Goal: Task Accomplishment & Management: Use online tool/utility

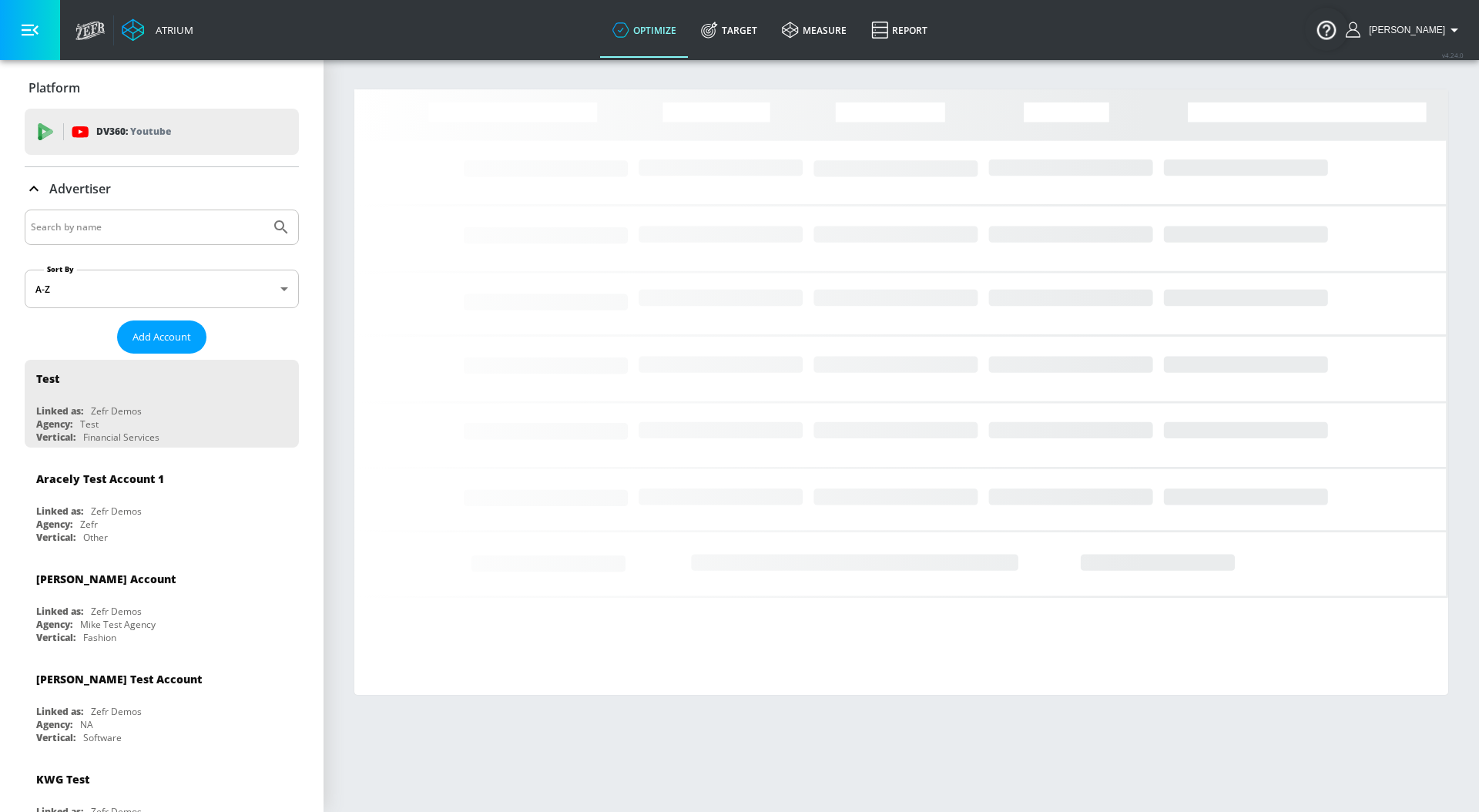
click at [177, 235] on input "Search by name" at bounding box center [147, 228] width 234 height 20
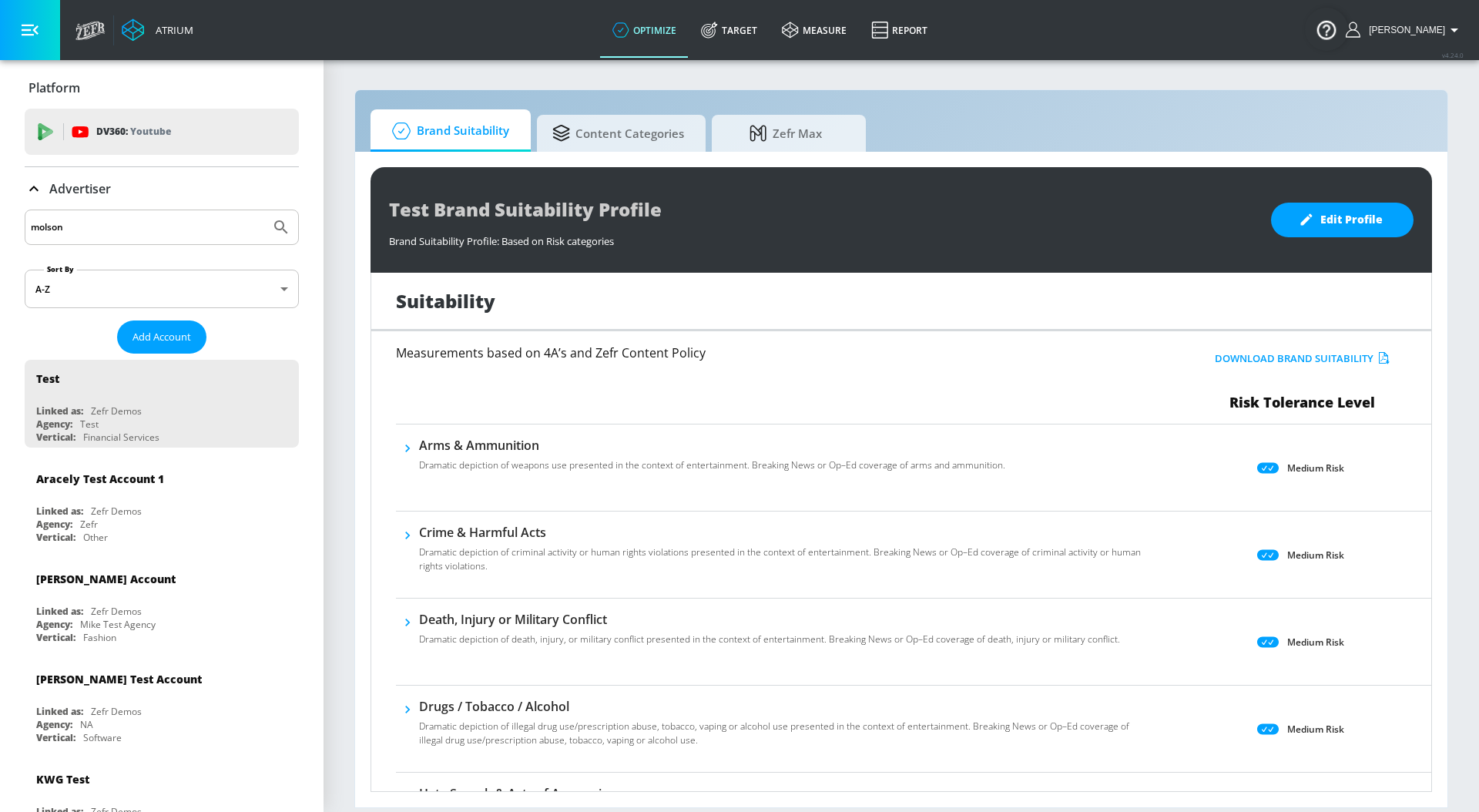
type input "molson"
click at [264, 211] on button "Submit Search" at bounding box center [281, 228] width 34 height 34
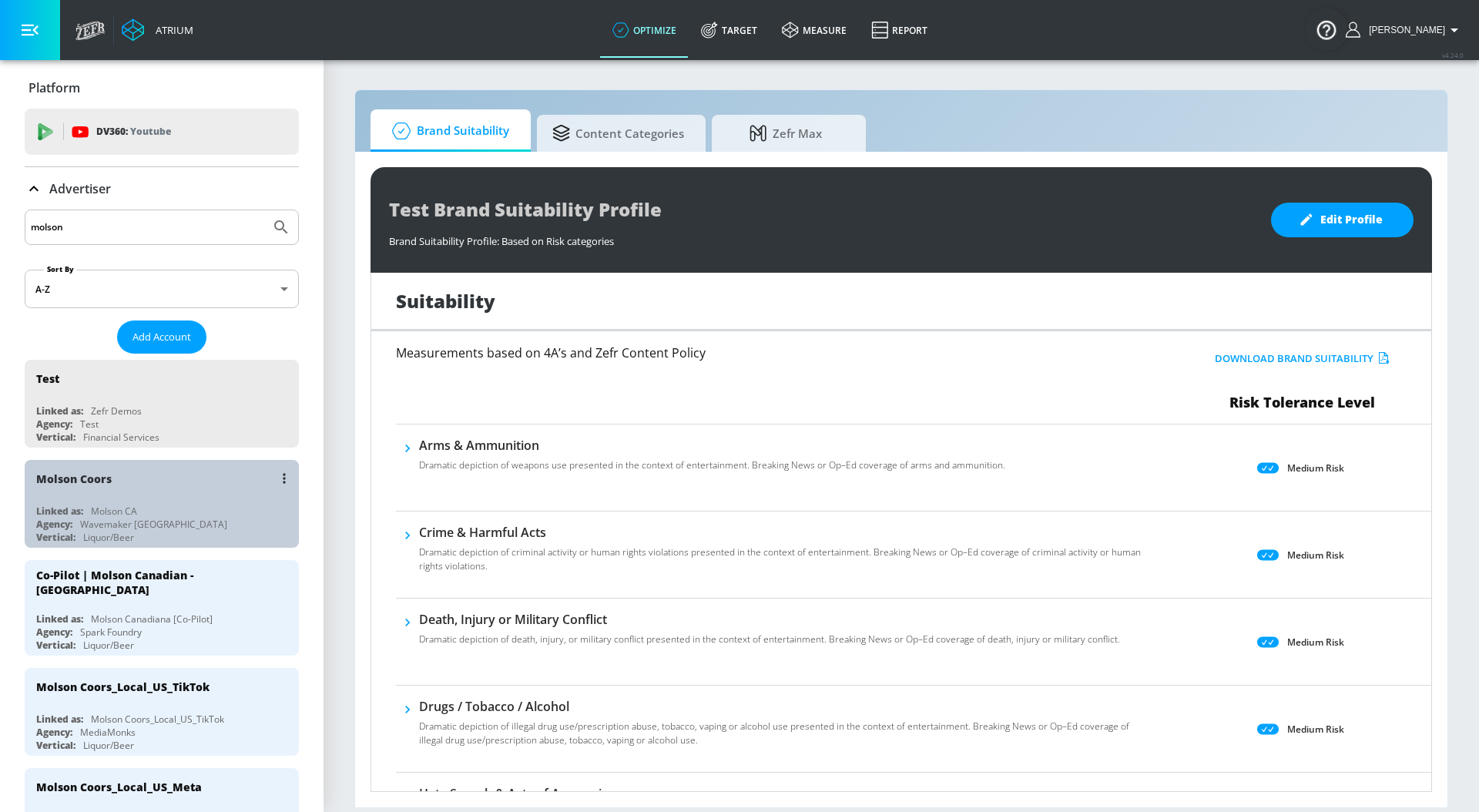
click at [168, 518] on div "Agency: Wavemaker [GEOGRAPHIC_DATA]" at bounding box center [165, 524] width 258 height 13
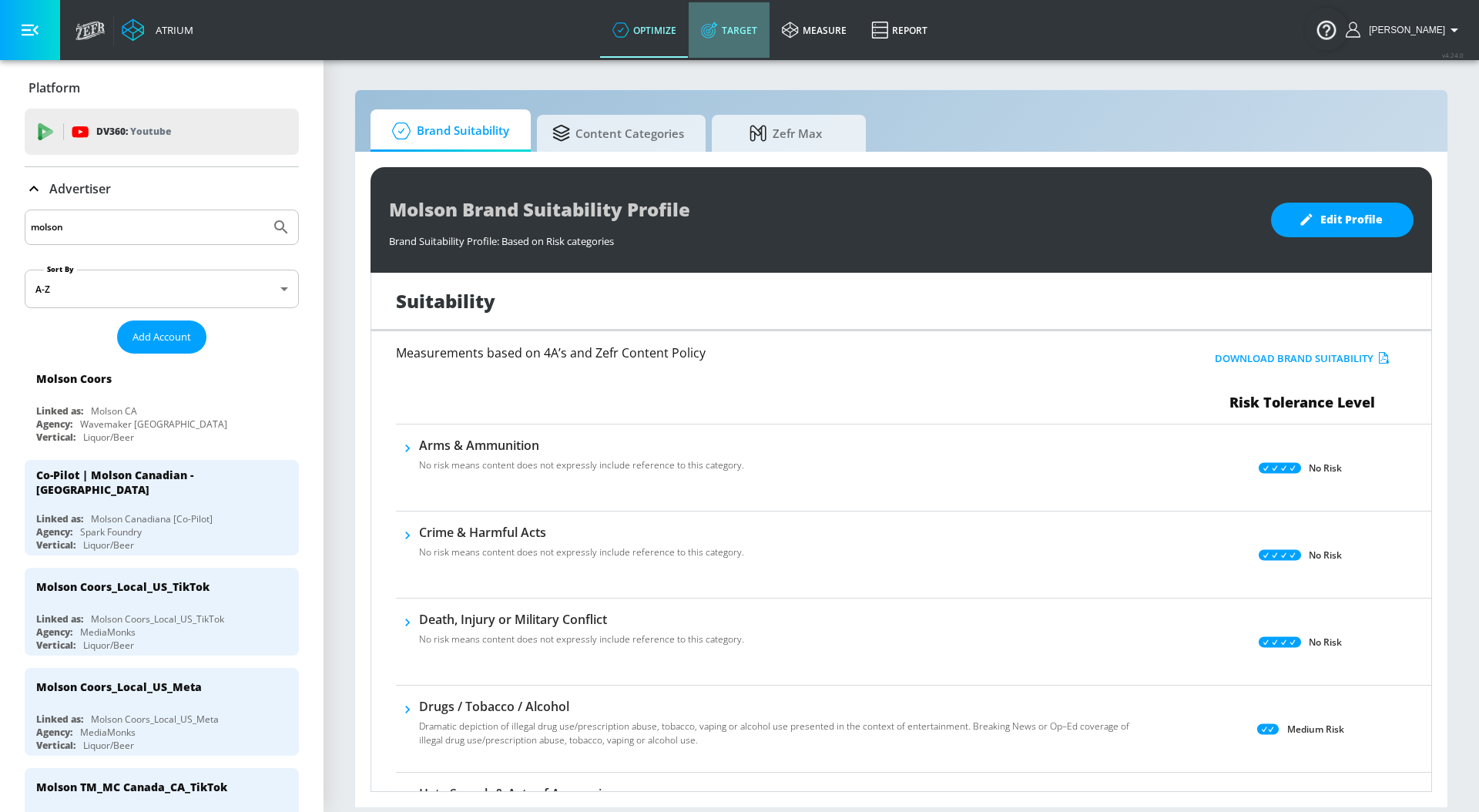
click at [745, 38] on link "Target" at bounding box center [729, 30] width 81 height 56
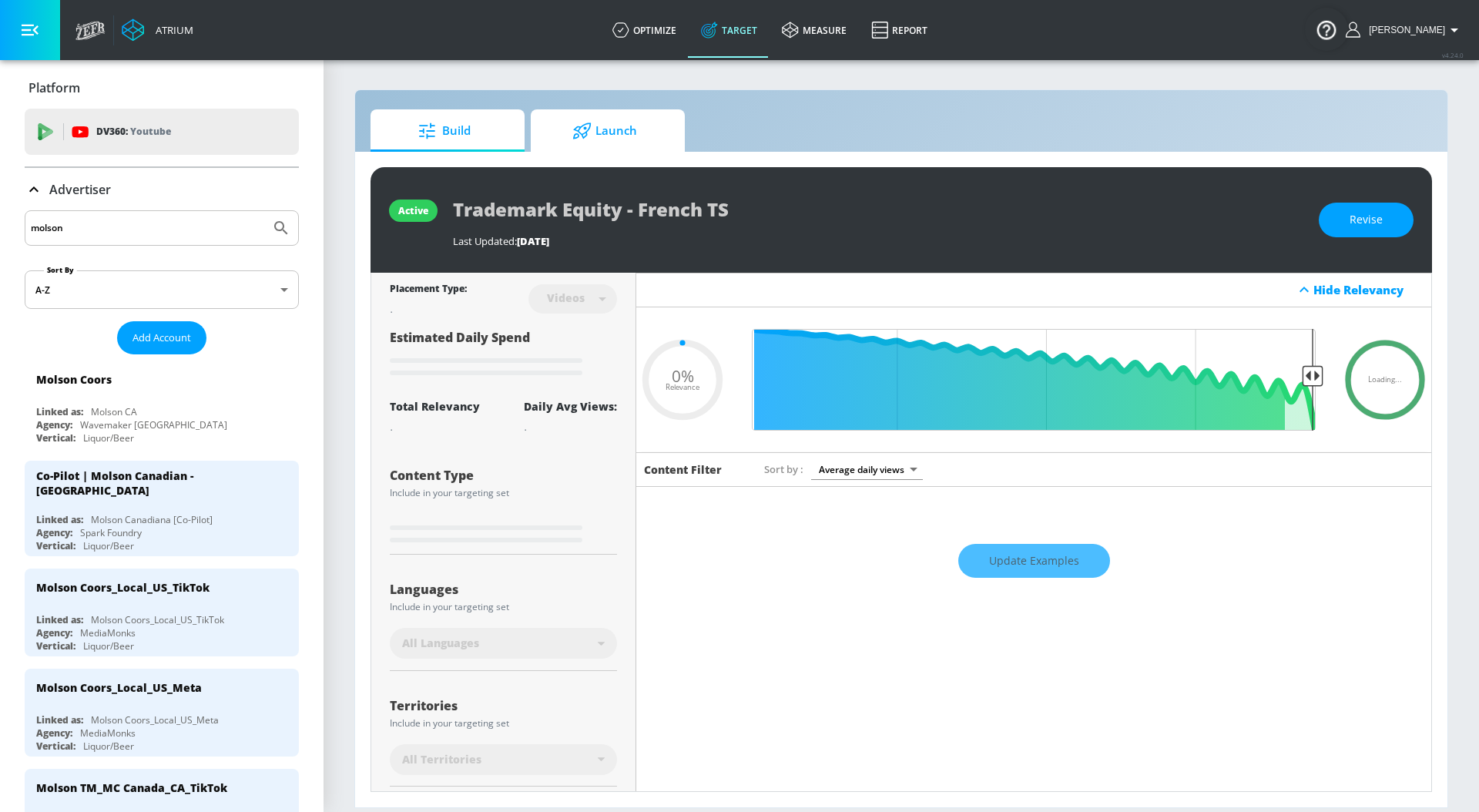
type input "0.05"
click at [609, 133] on span "Launch" at bounding box center [605, 130] width 117 height 37
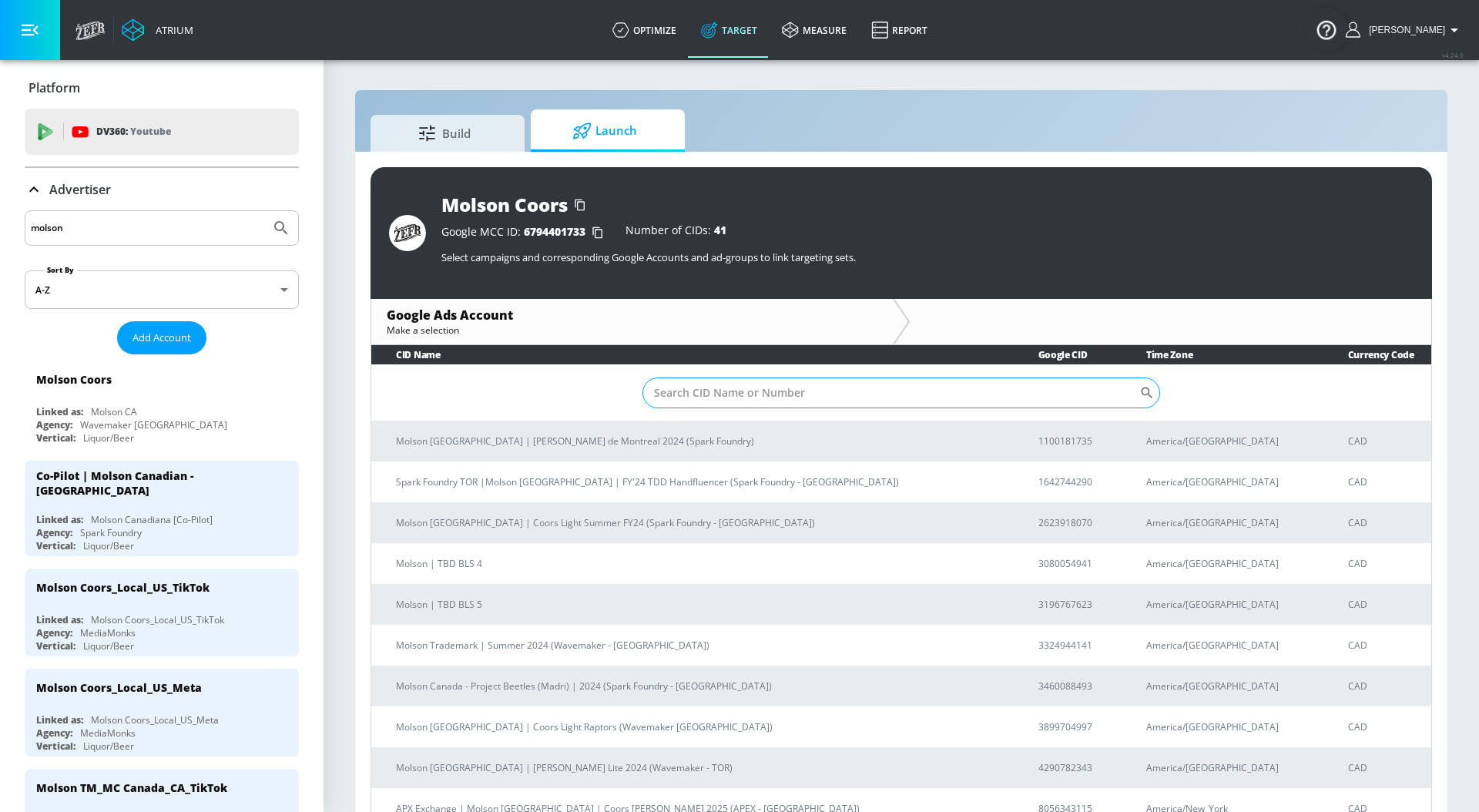
click at [718, 403] on input "Sort By" at bounding box center [892, 393] width 497 height 31
paste input "6533214944"
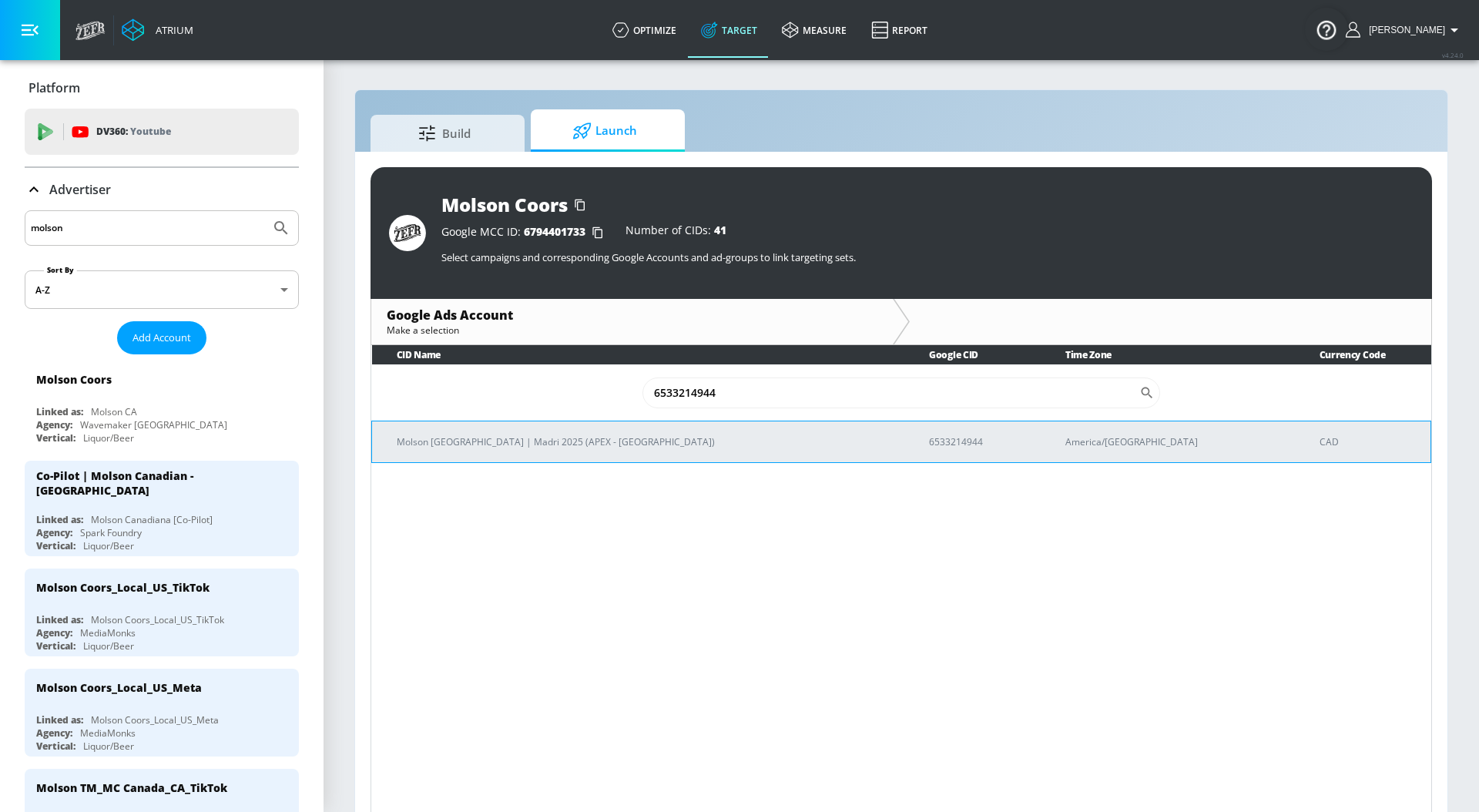
type input "6533214944"
click at [658, 435] on p "Molson [GEOGRAPHIC_DATA] | Madri 2025 (APEX - [GEOGRAPHIC_DATA])" at bounding box center [644, 441] width 495 height 16
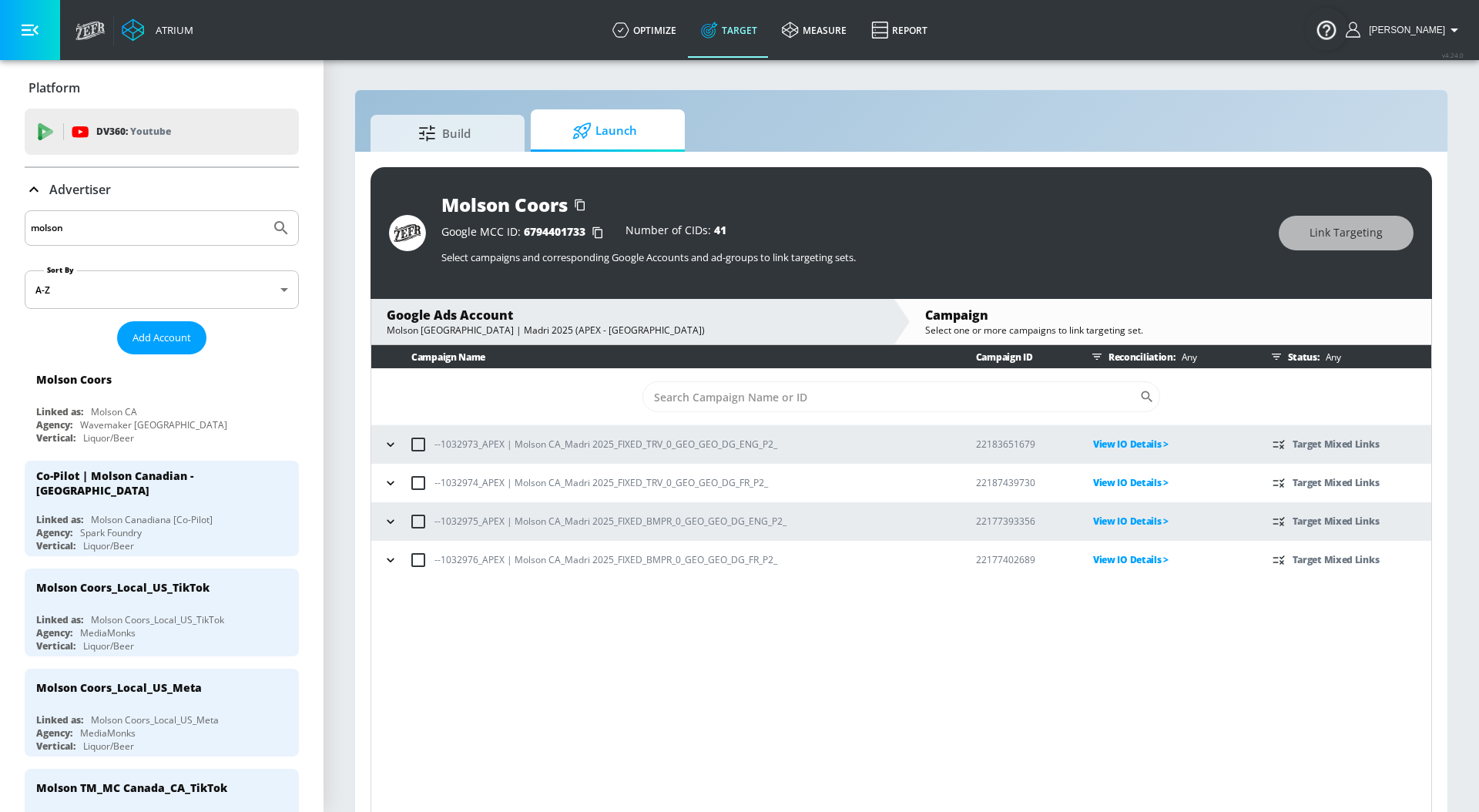
click at [390, 442] on icon "button" at bounding box center [391, 445] width 16 height 16
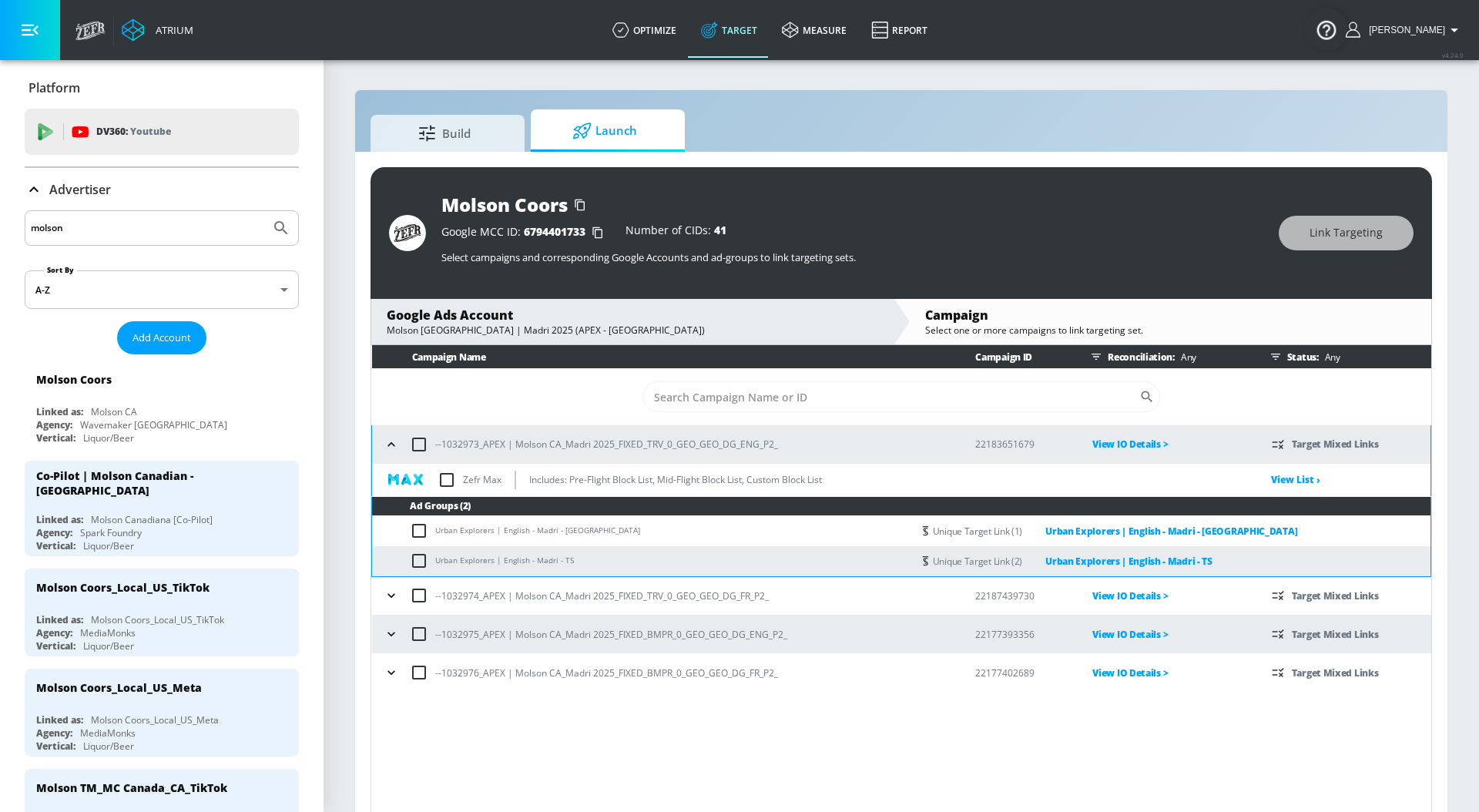
click at [443, 474] on input "checkbox" at bounding box center [446, 480] width 33 height 33
checkbox input "true"
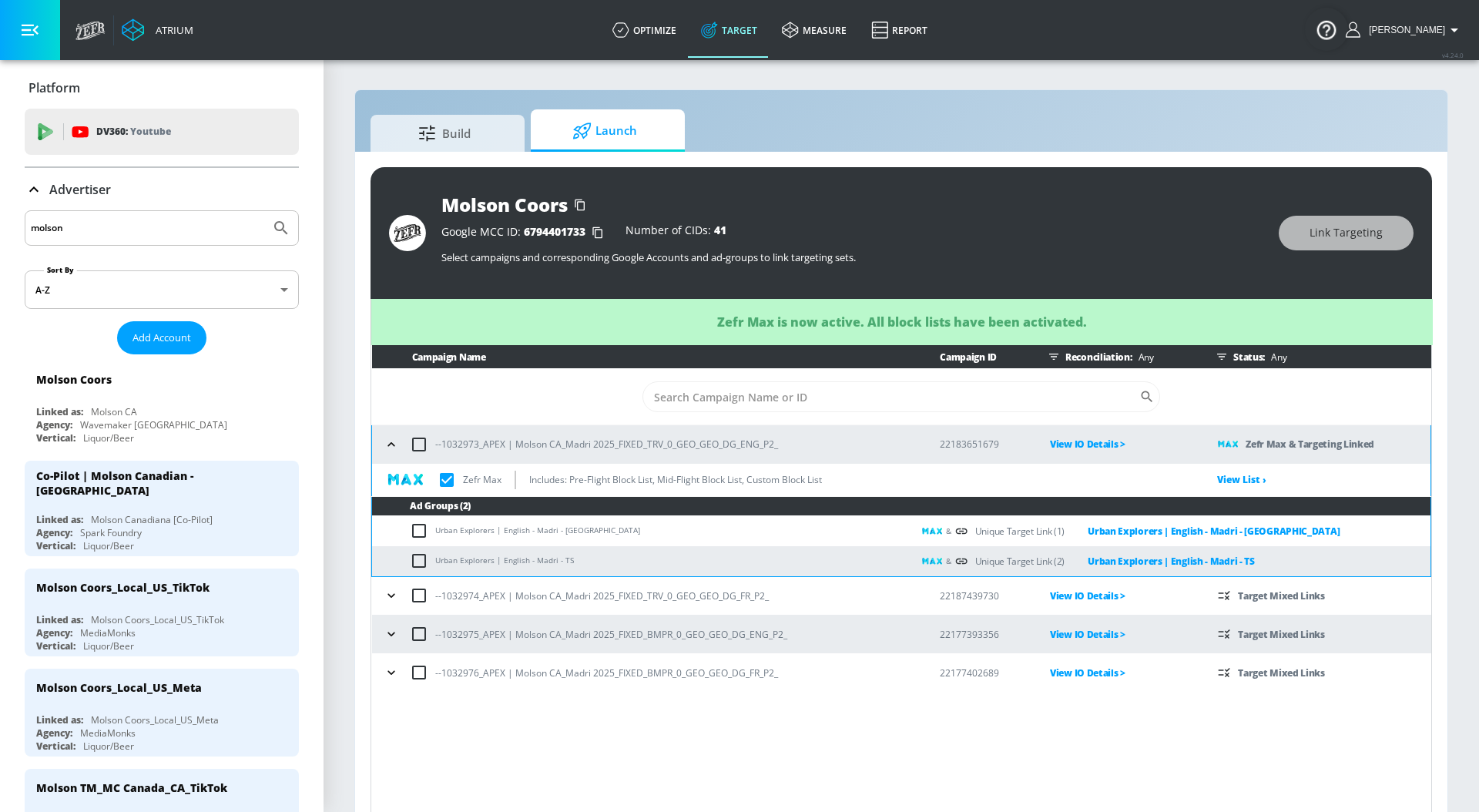
click at [387, 447] on icon "button" at bounding box center [392, 445] width 16 height 16
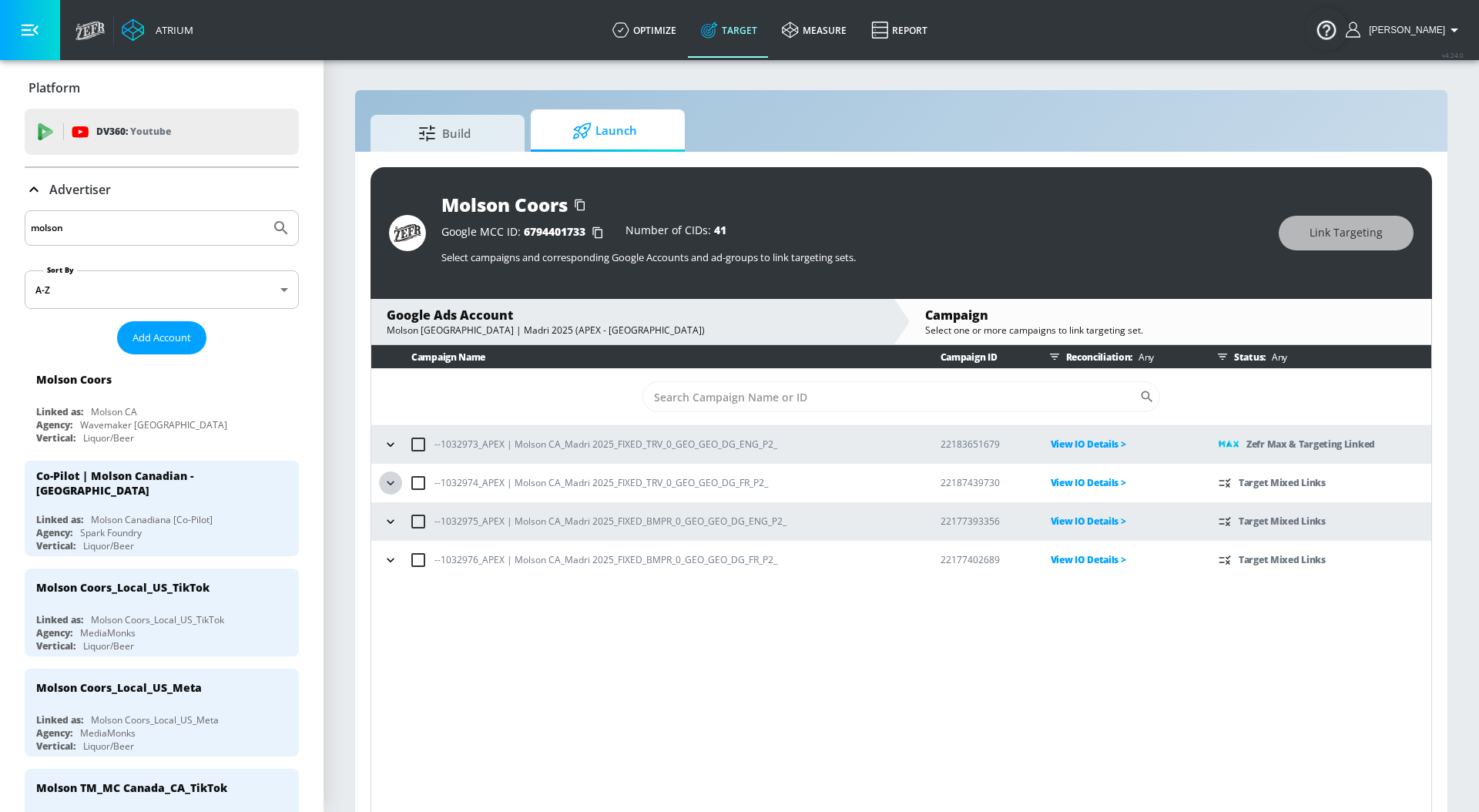
click at [393, 480] on icon "button" at bounding box center [391, 483] width 16 height 16
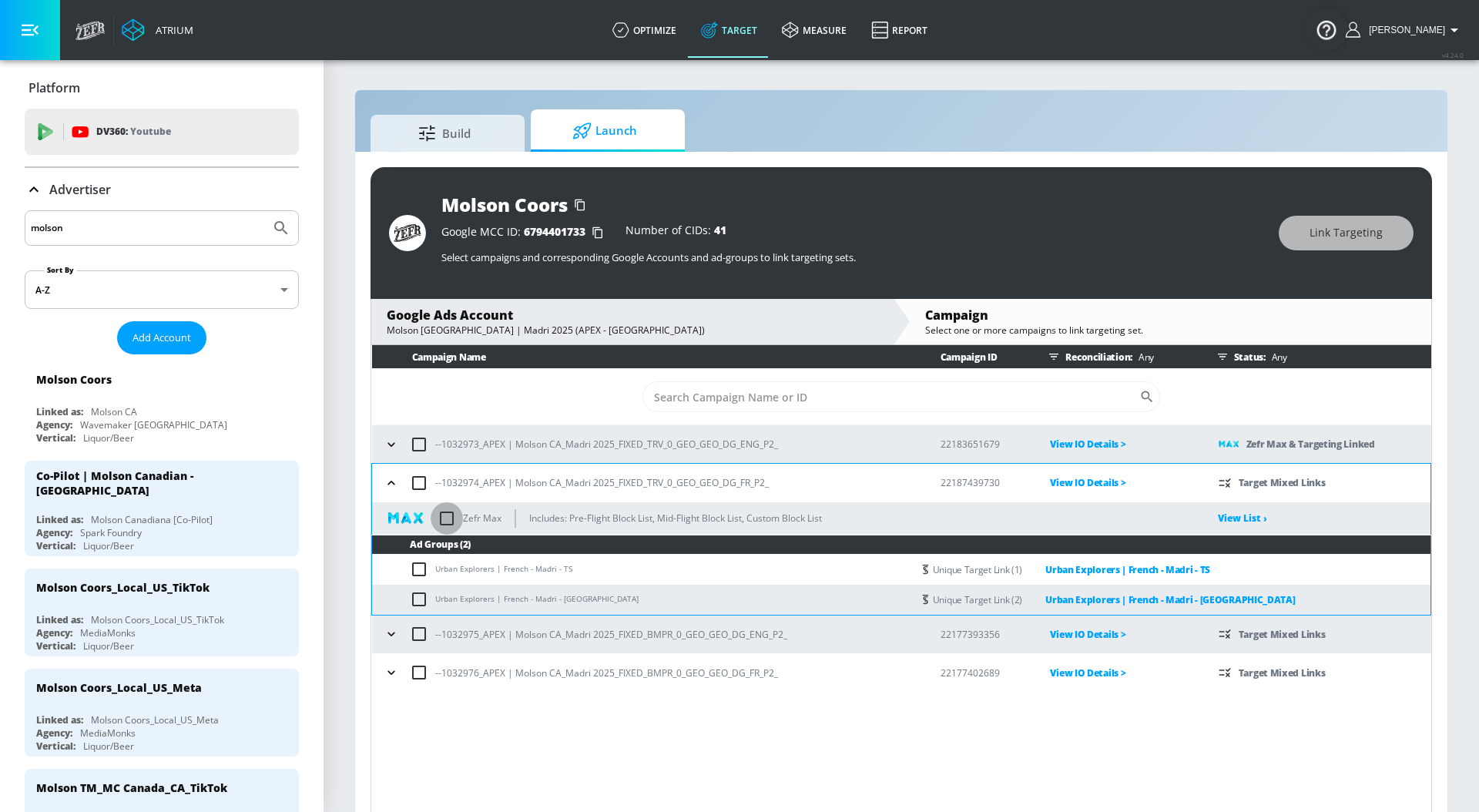
click at [450, 522] on input "checkbox" at bounding box center [446, 518] width 33 height 33
checkbox input "true"
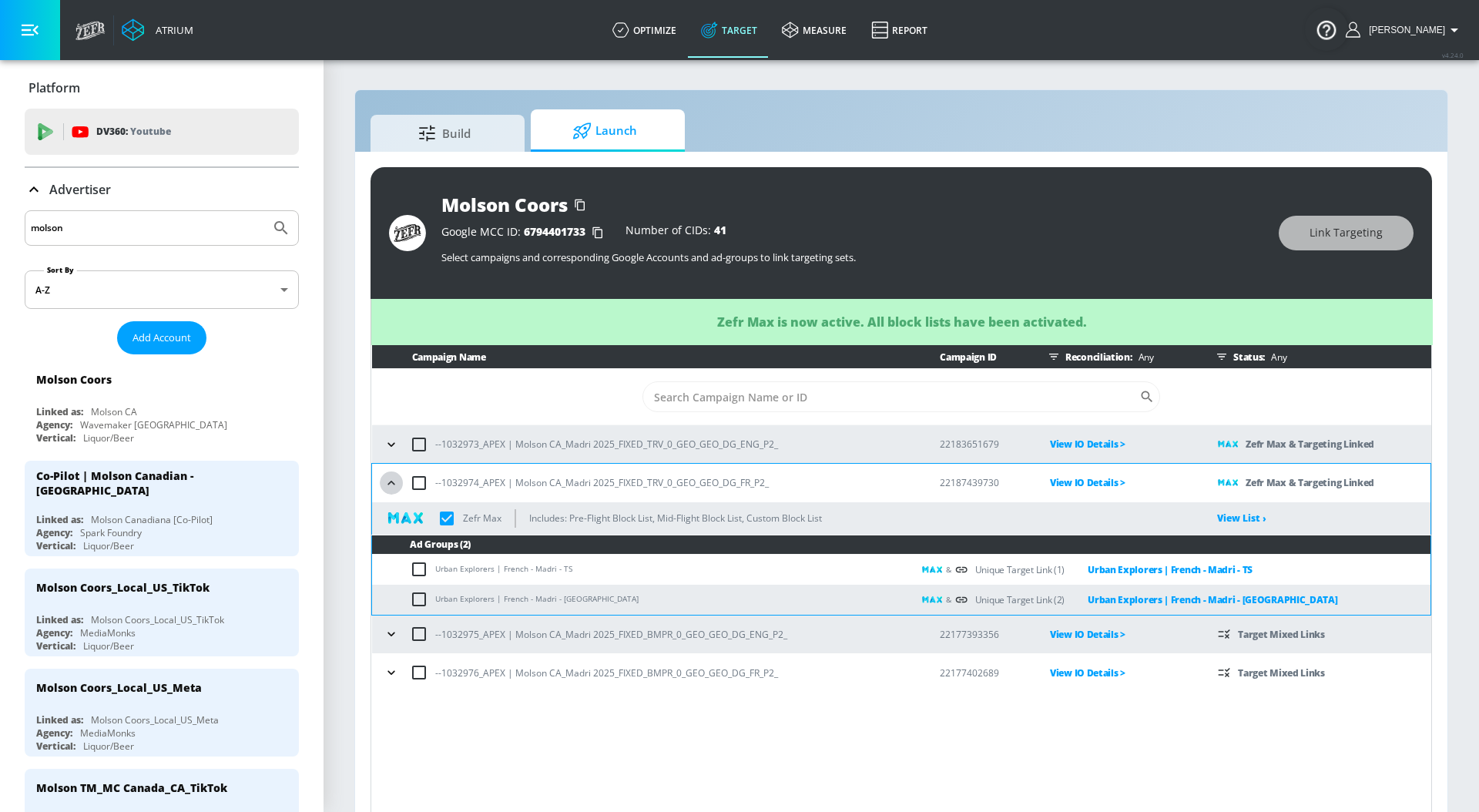
click at [390, 479] on icon "button" at bounding box center [392, 483] width 16 height 16
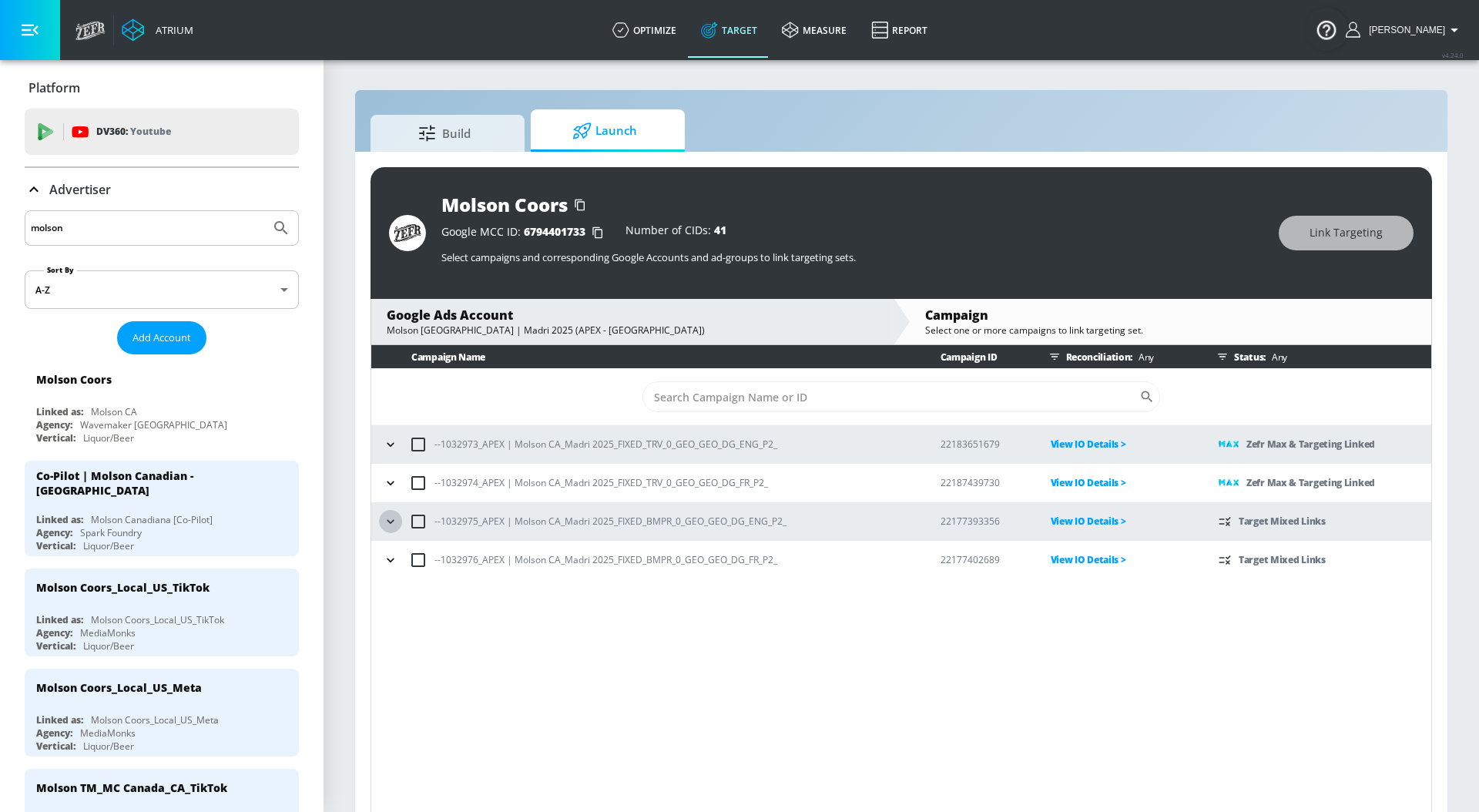
click at [393, 523] on icon "button" at bounding box center [391, 522] width 16 height 16
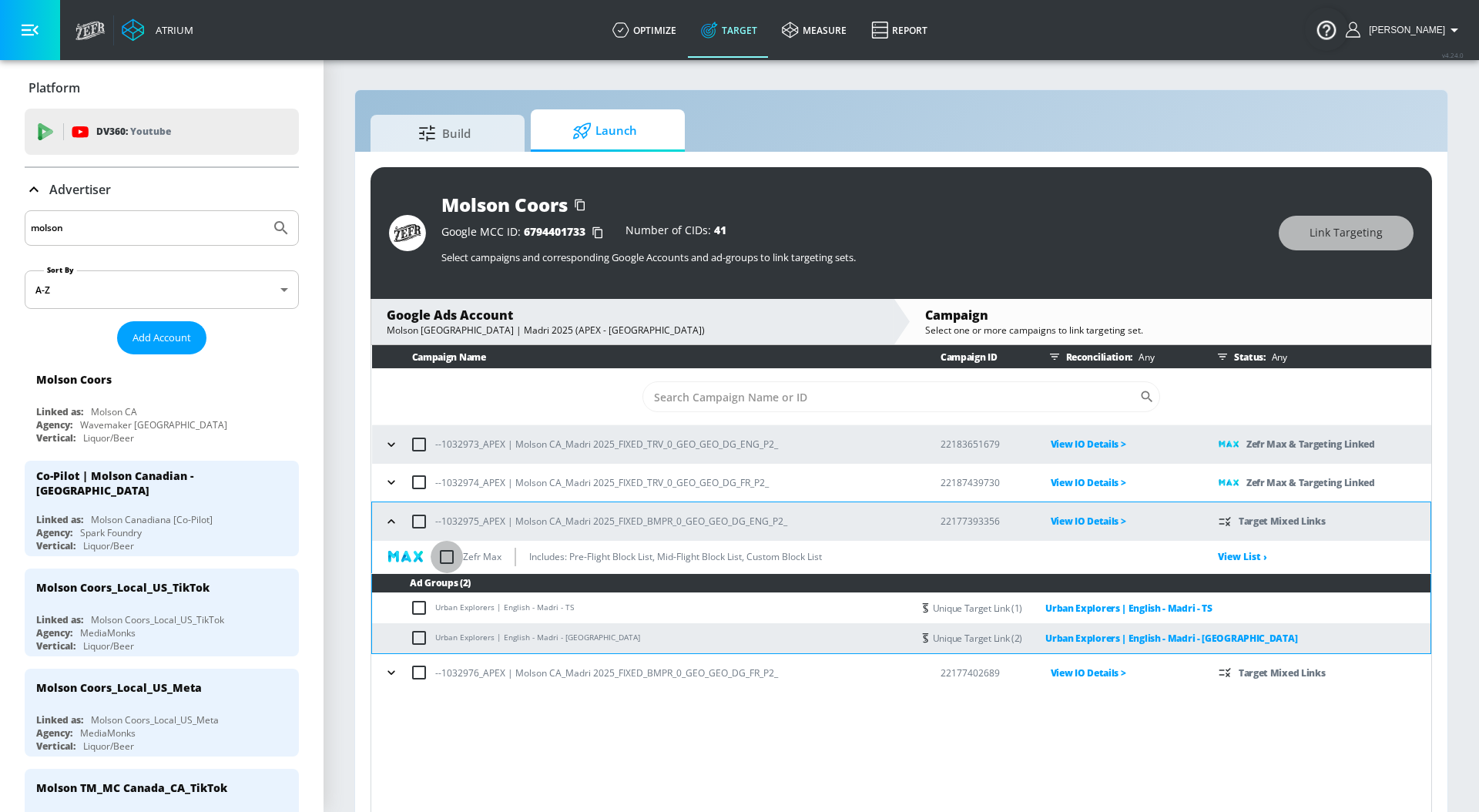
click at [443, 557] on input "checkbox" at bounding box center [446, 557] width 33 height 33
checkbox input "true"
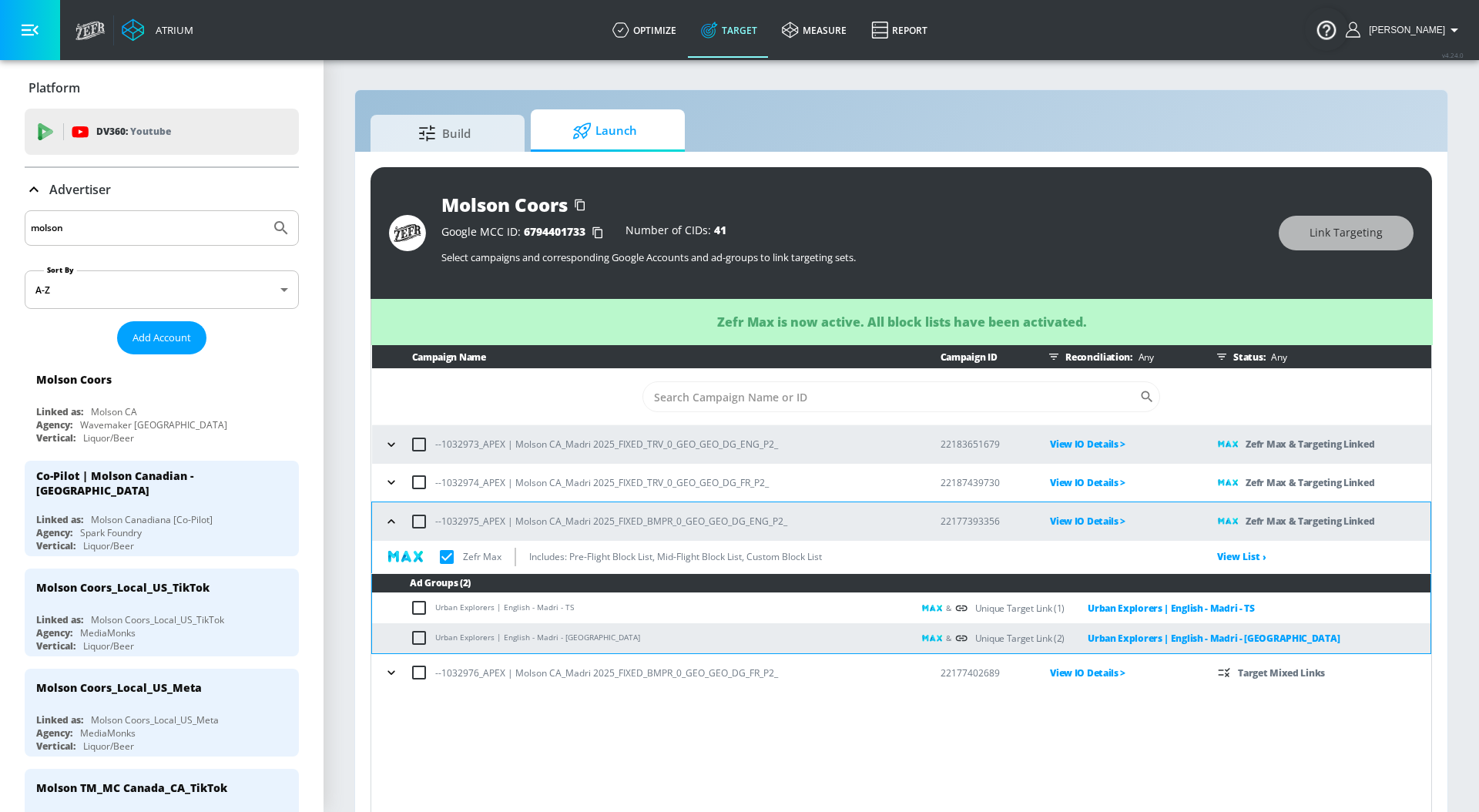
click at [383, 515] on button "button" at bounding box center [391, 521] width 23 height 23
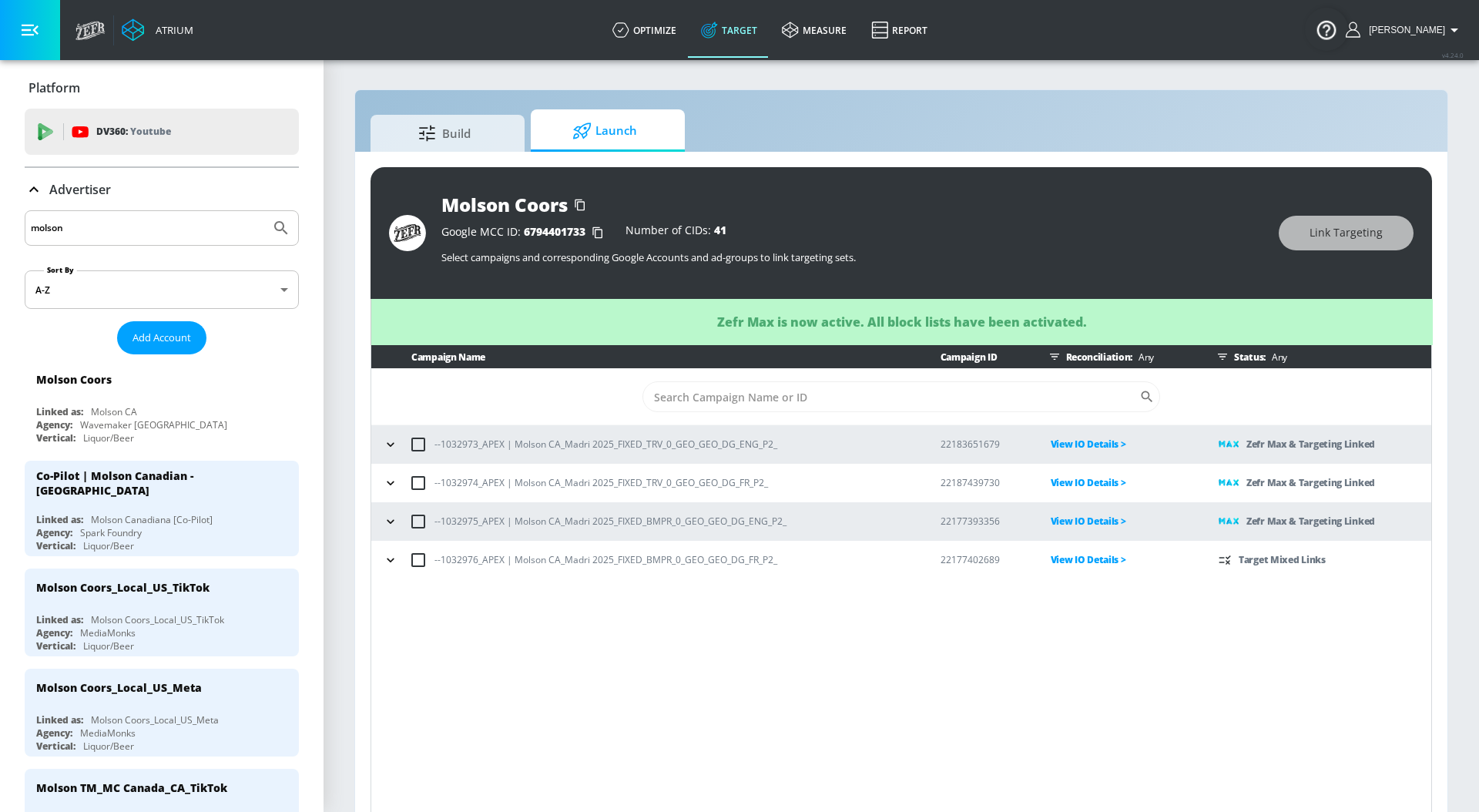
click at [389, 553] on icon "button" at bounding box center [391, 561] width 16 height 16
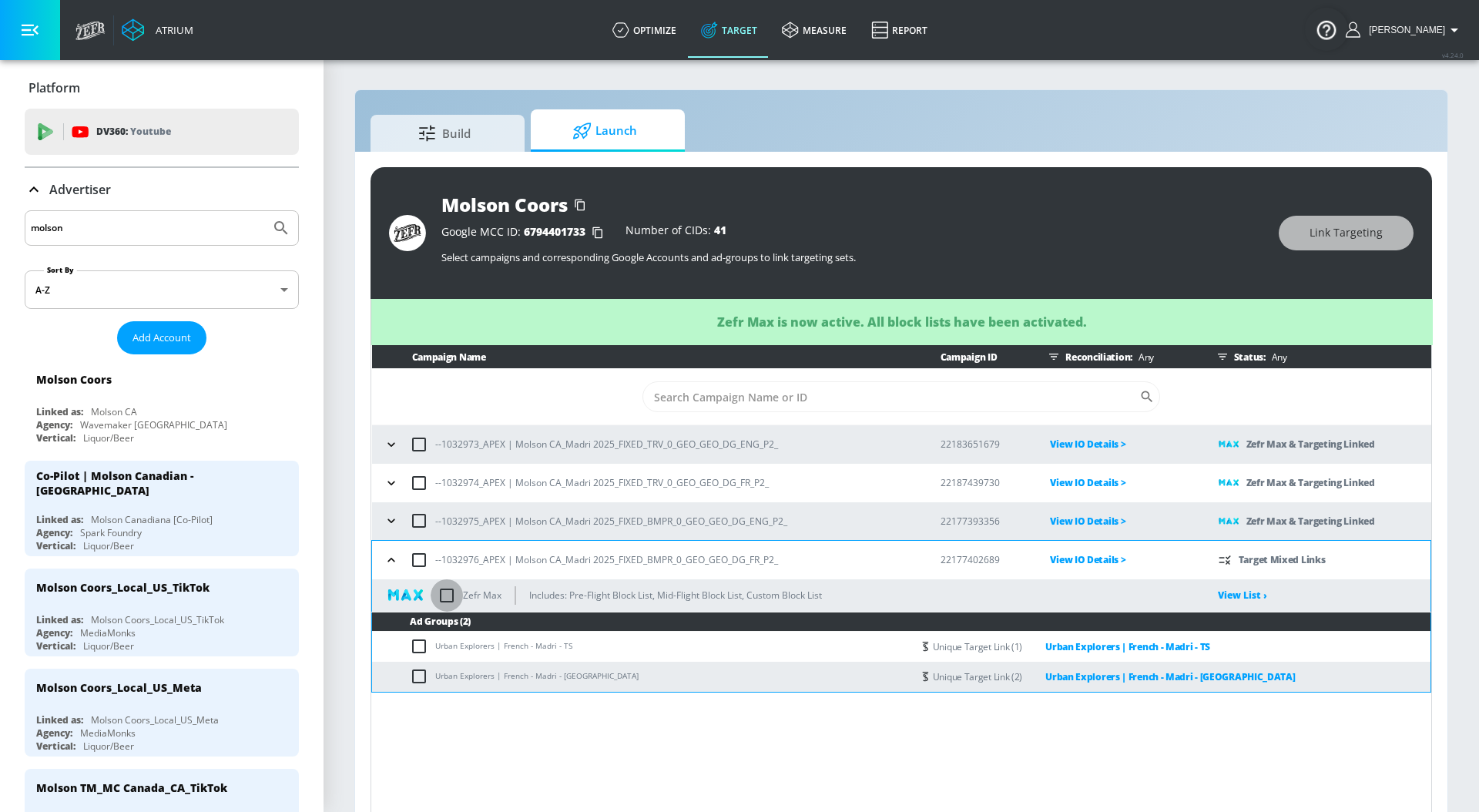
click at [447, 591] on input "checkbox" at bounding box center [446, 595] width 33 height 33
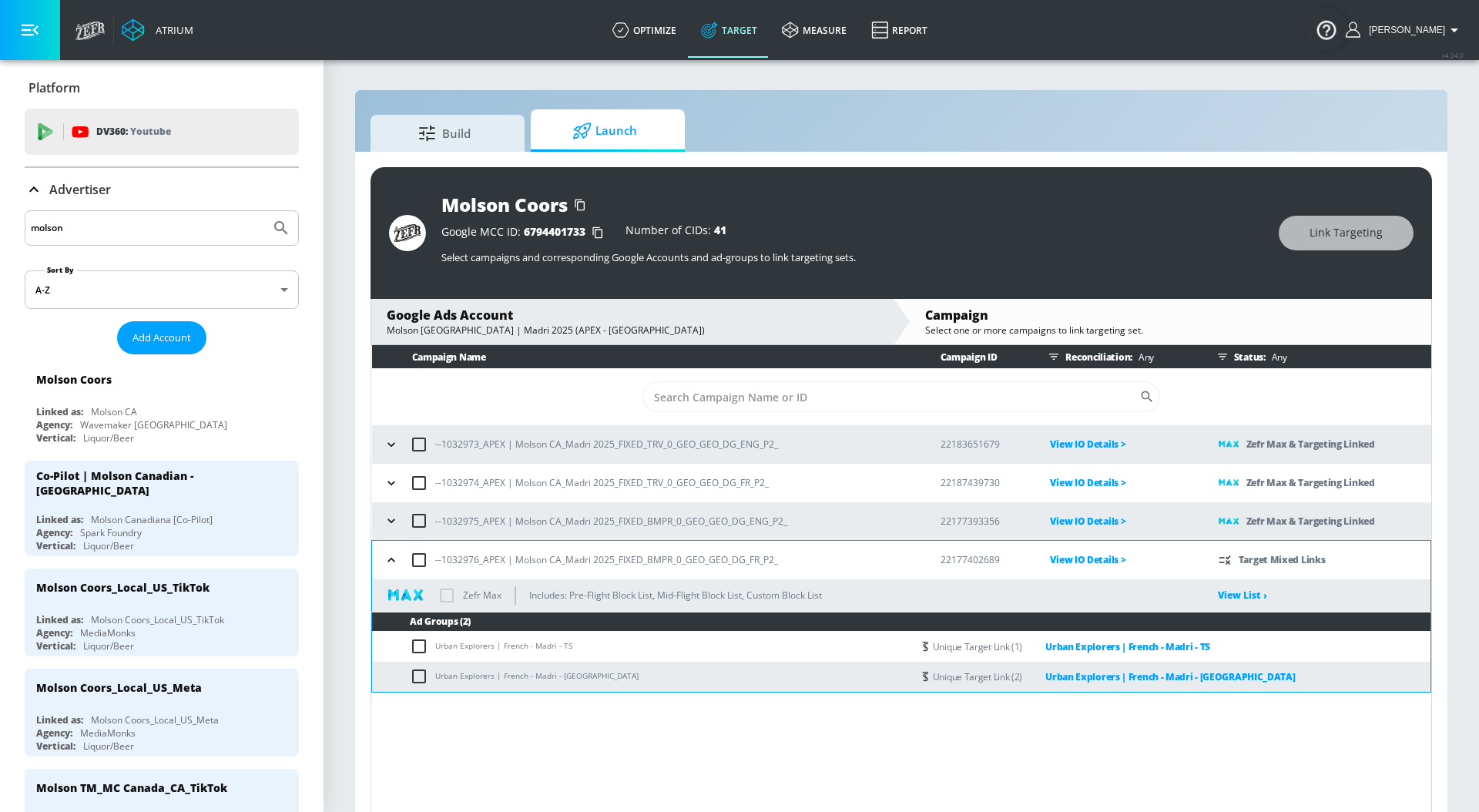
checkbox input "true"
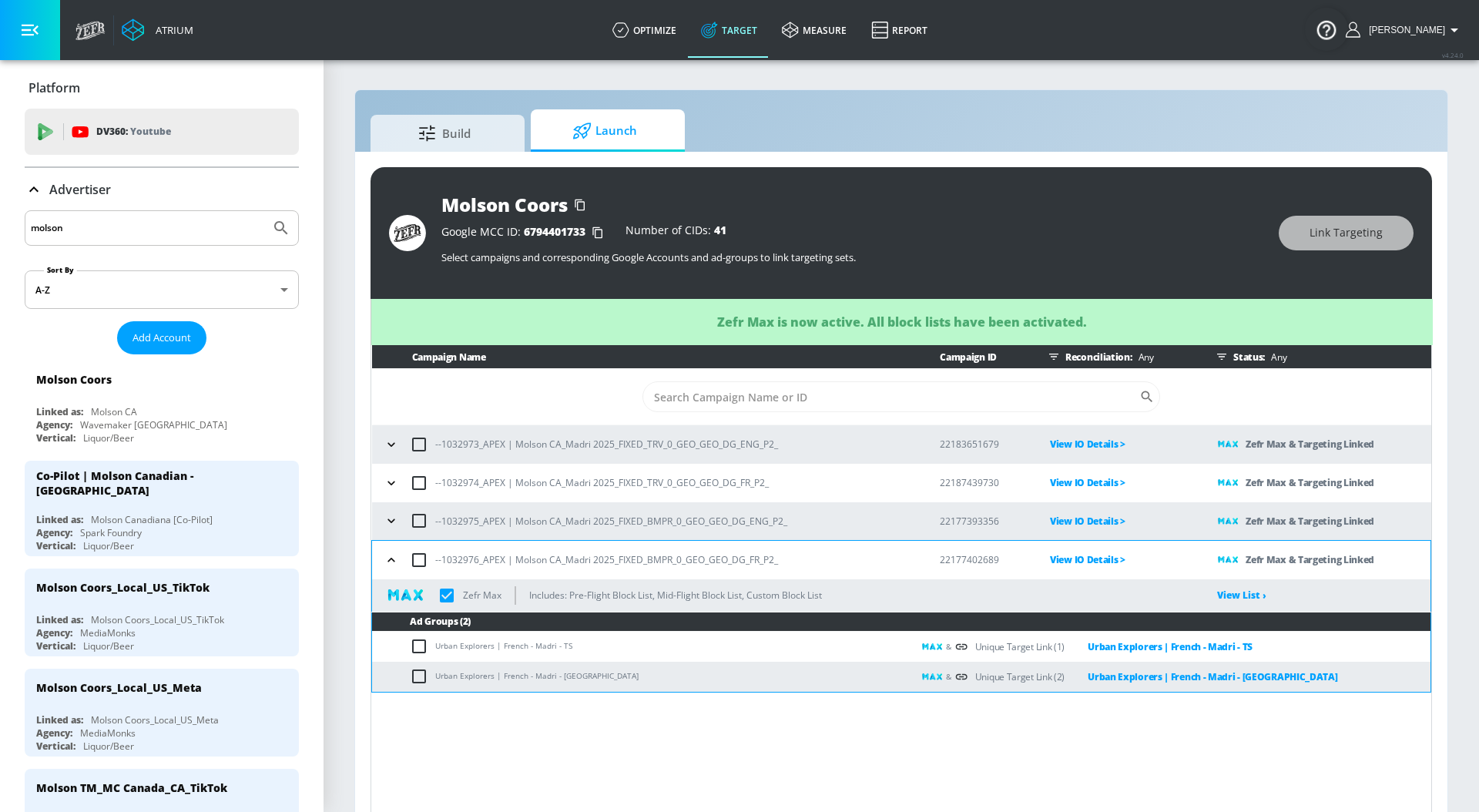
click at [390, 562] on icon "button" at bounding box center [392, 561] width 16 height 16
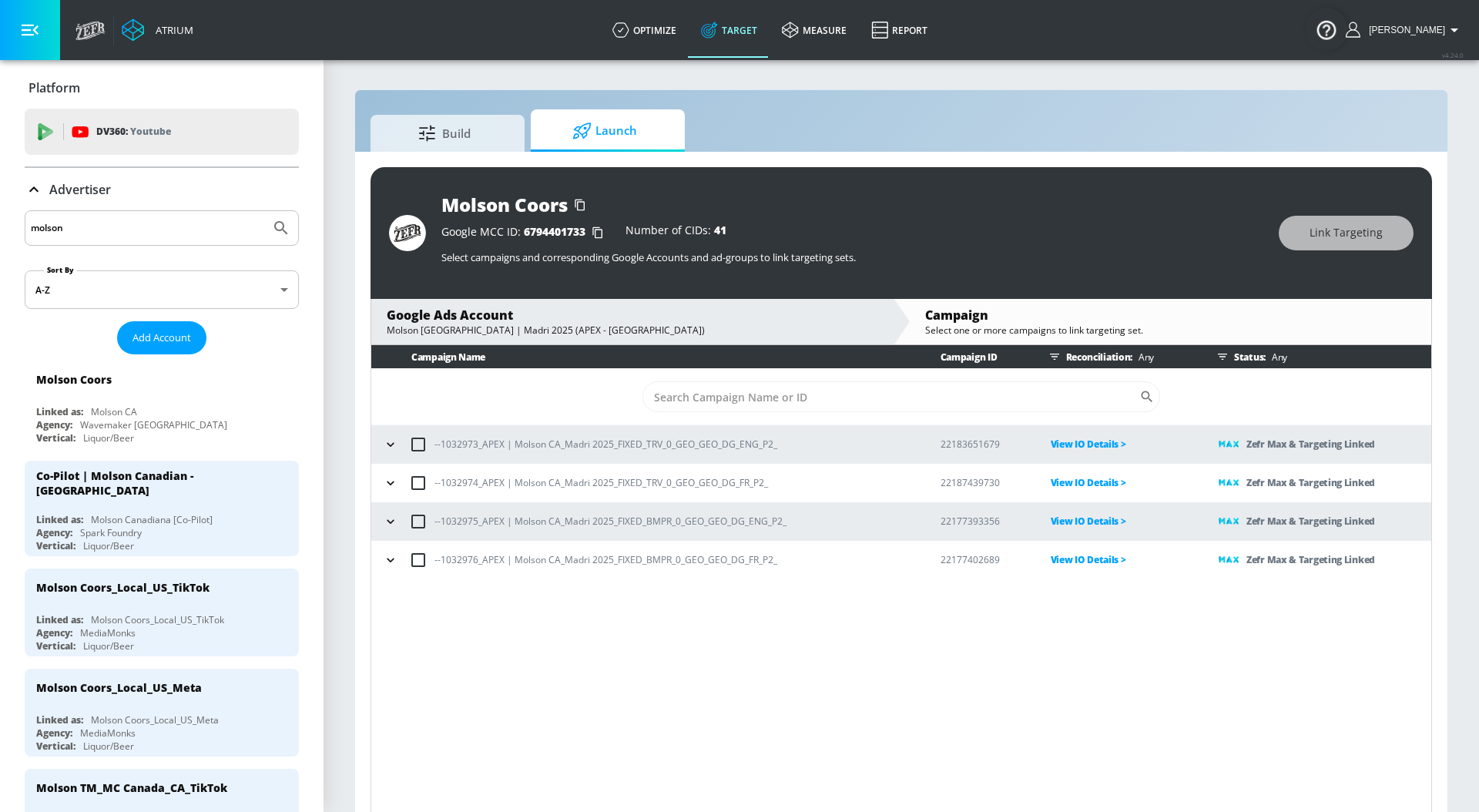
click at [397, 446] on icon "button" at bounding box center [391, 445] width 16 height 16
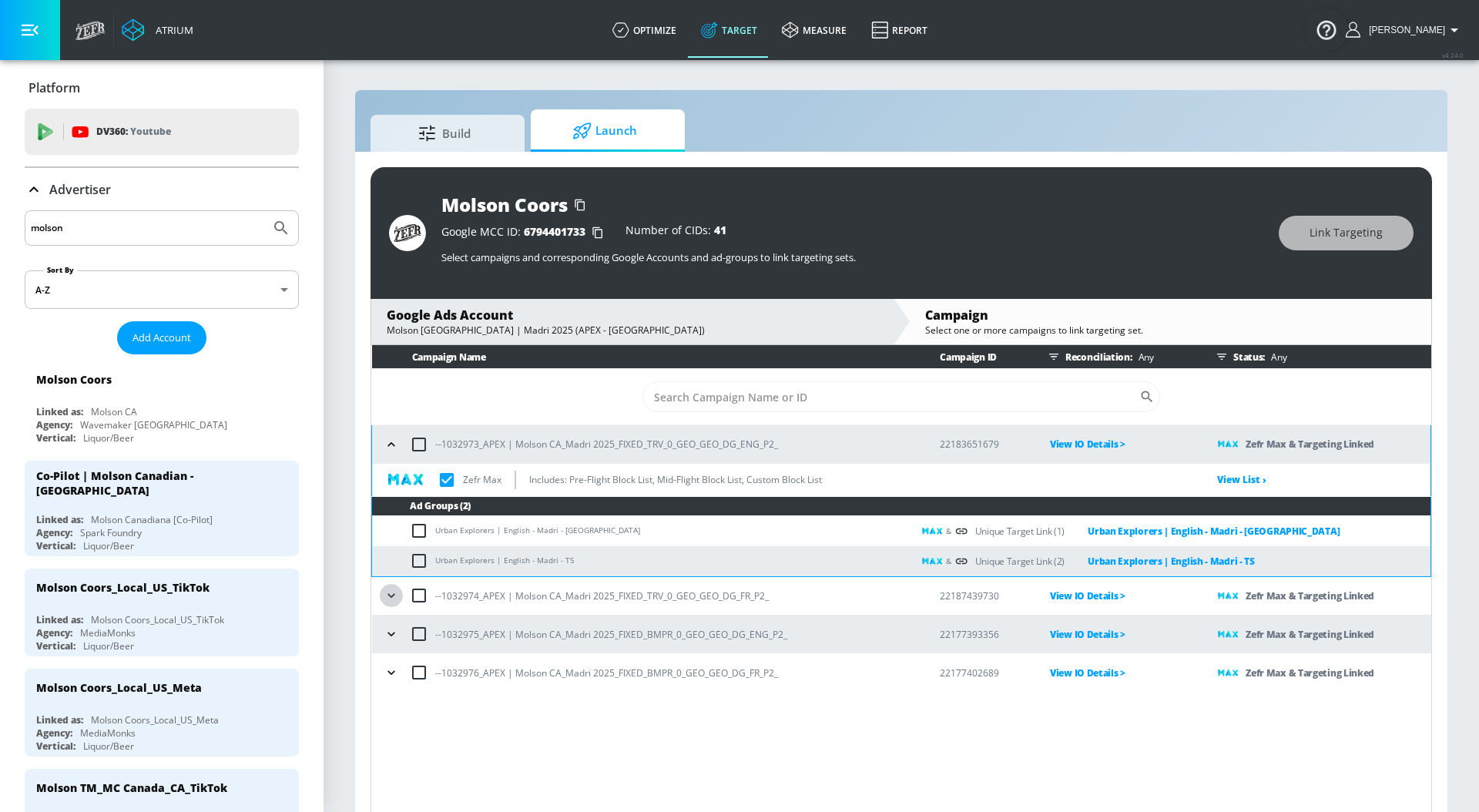
click at [389, 591] on icon "button" at bounding box center [392, 595] width 16 height 16
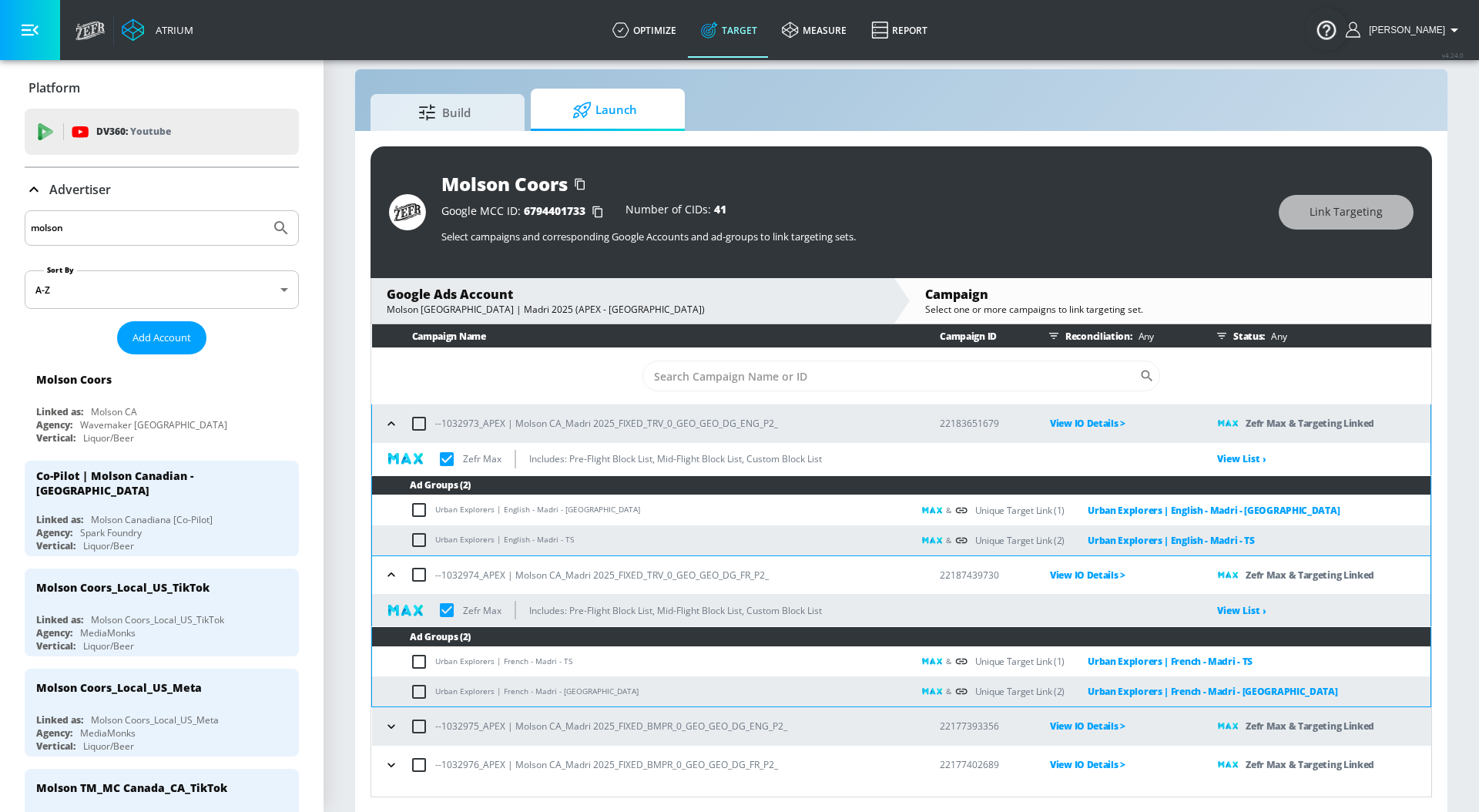
scroll to position [22, 0]
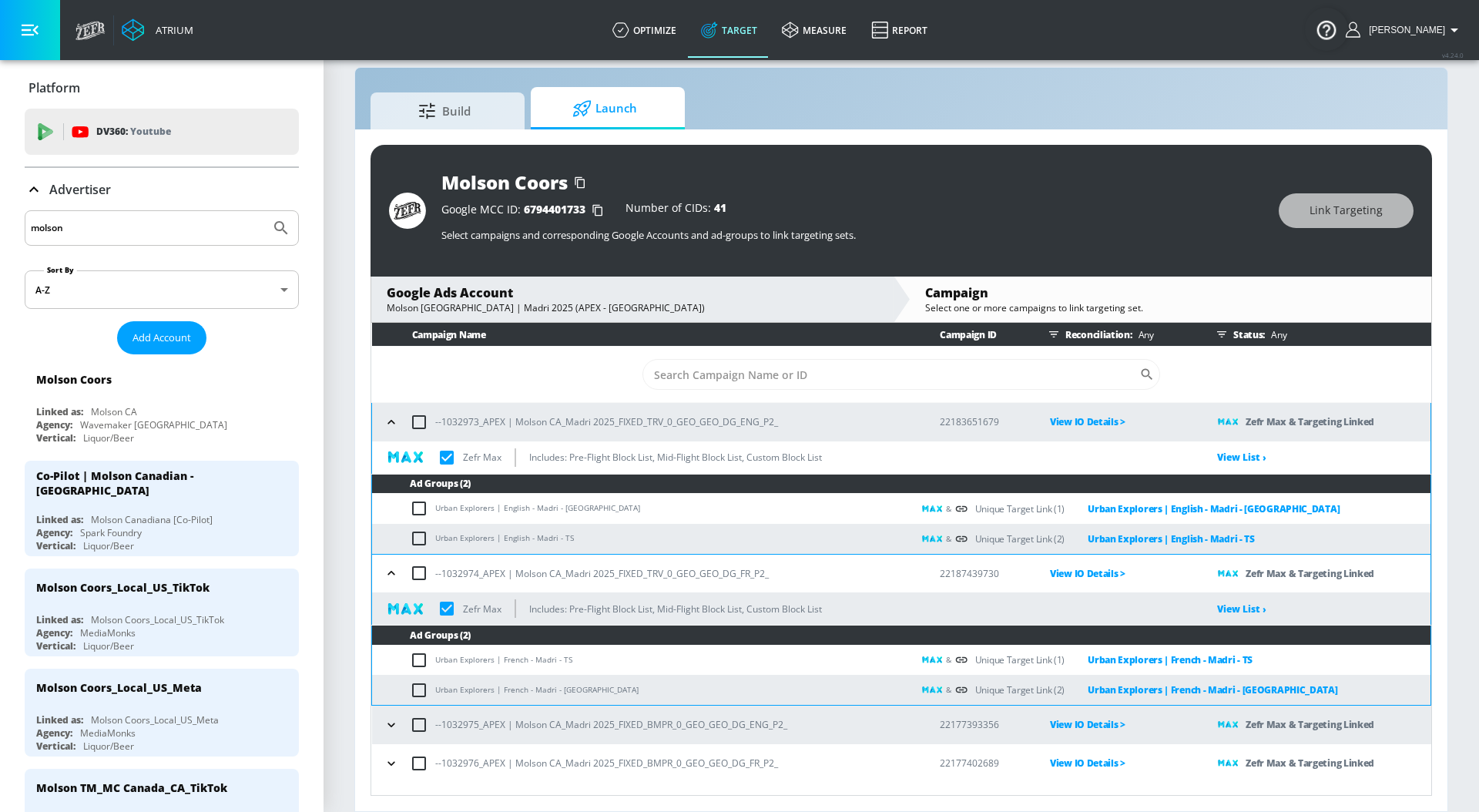
click at [393, 719] on icon "button" at bounding box center [392, 726] width 16 height 16
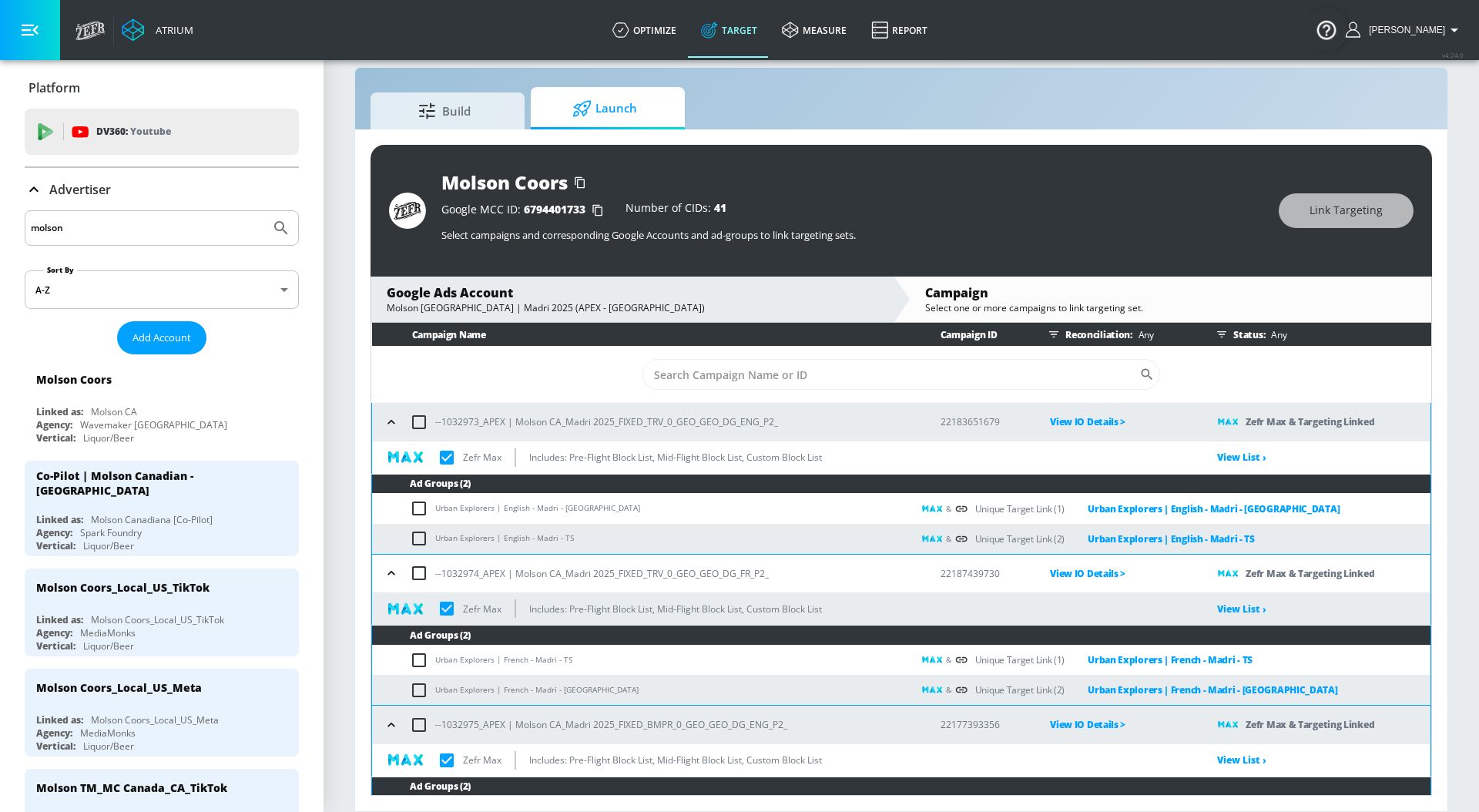
scroll to position [100, 0]
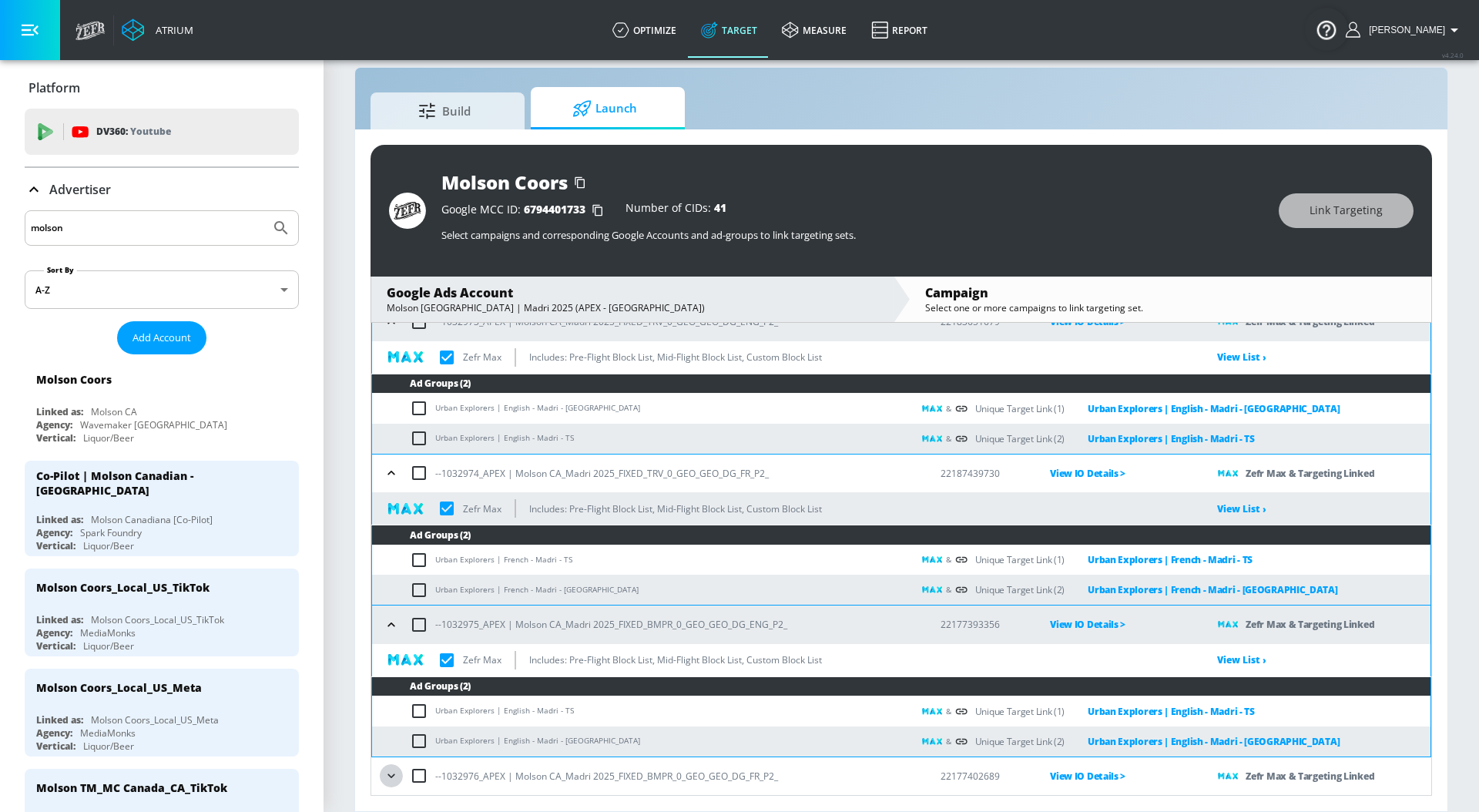
click at [391, 765] on button "button" at bounding box center [391, 775] width 23 height 23
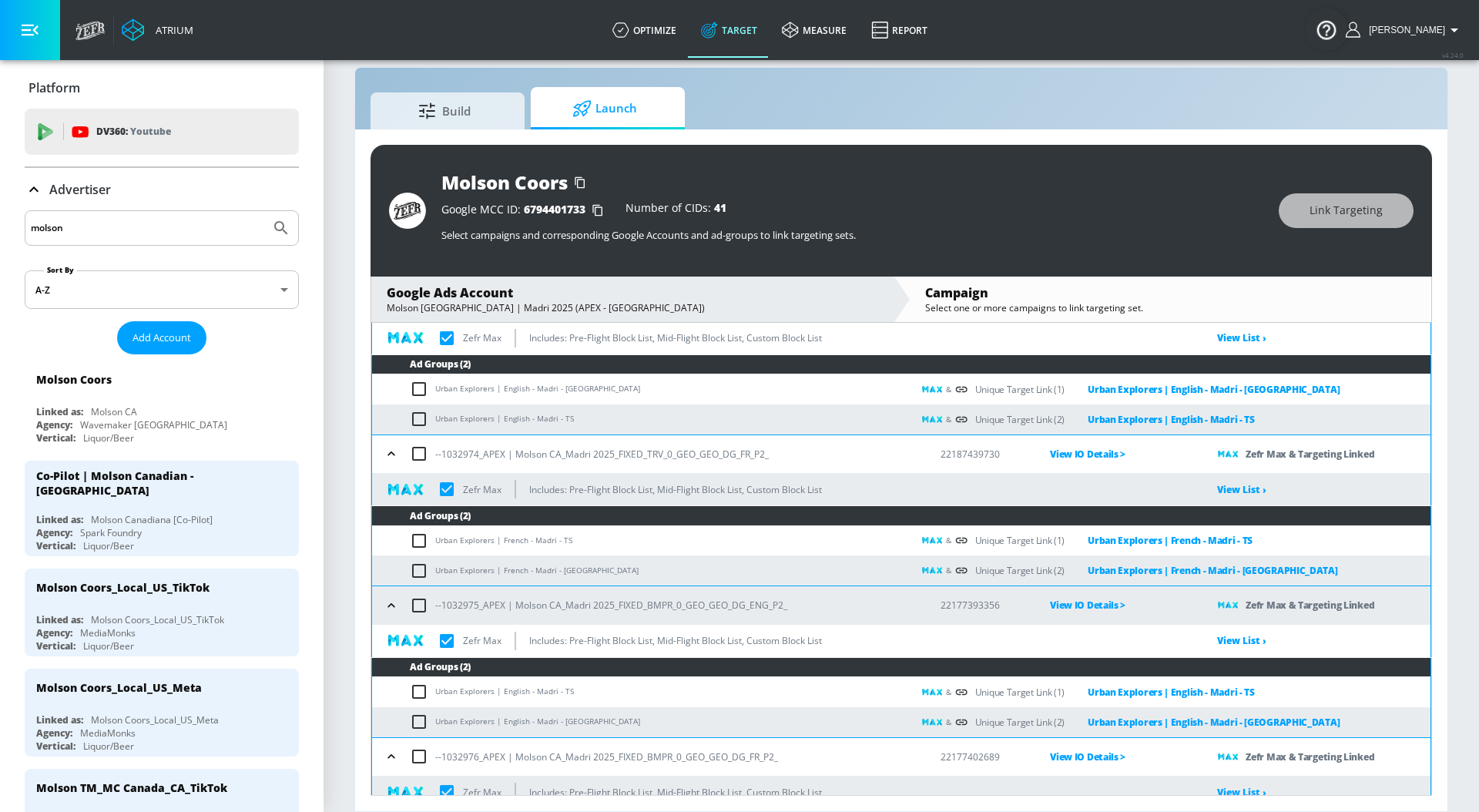
scroll to position [0, 0]
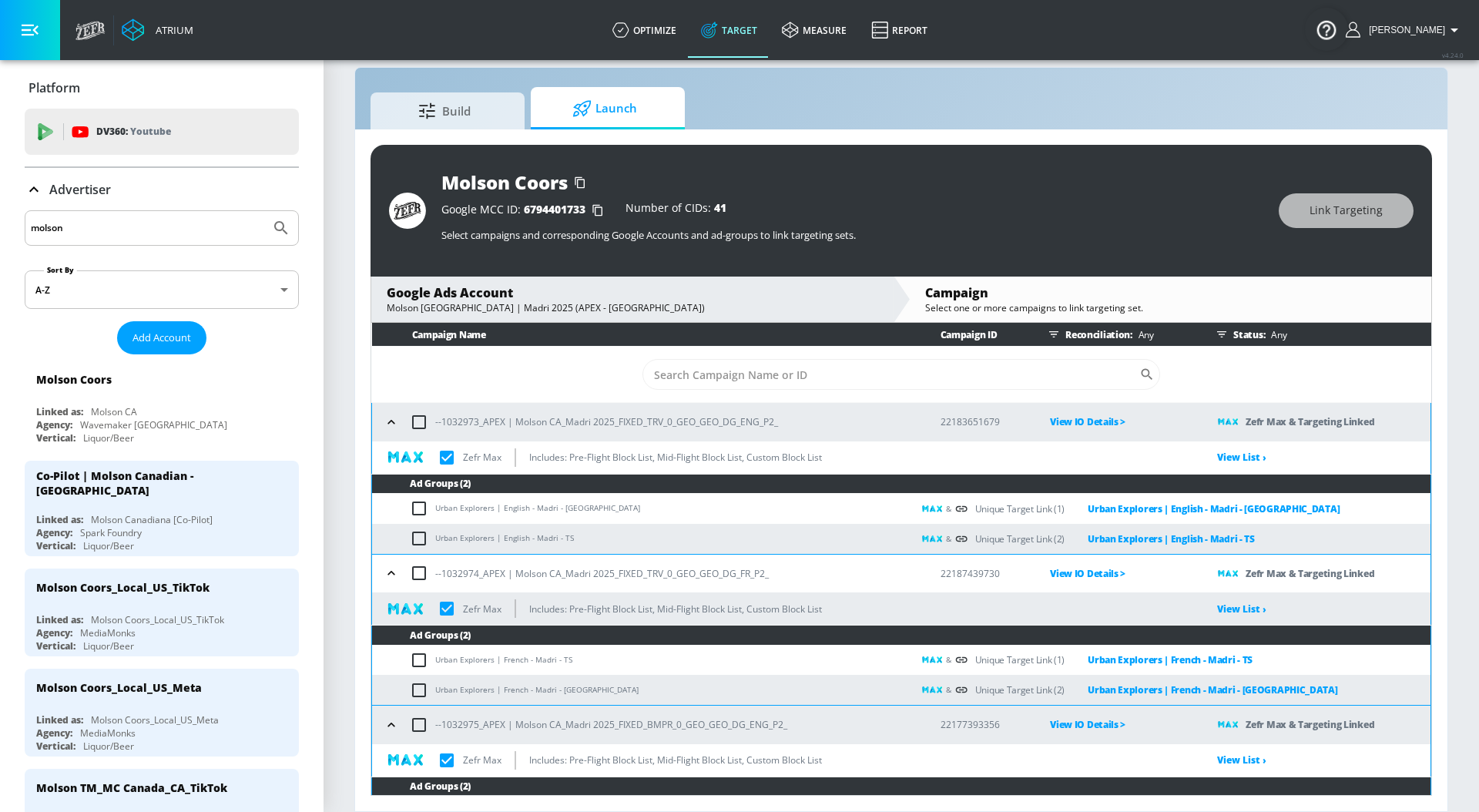
checkbox input "true"
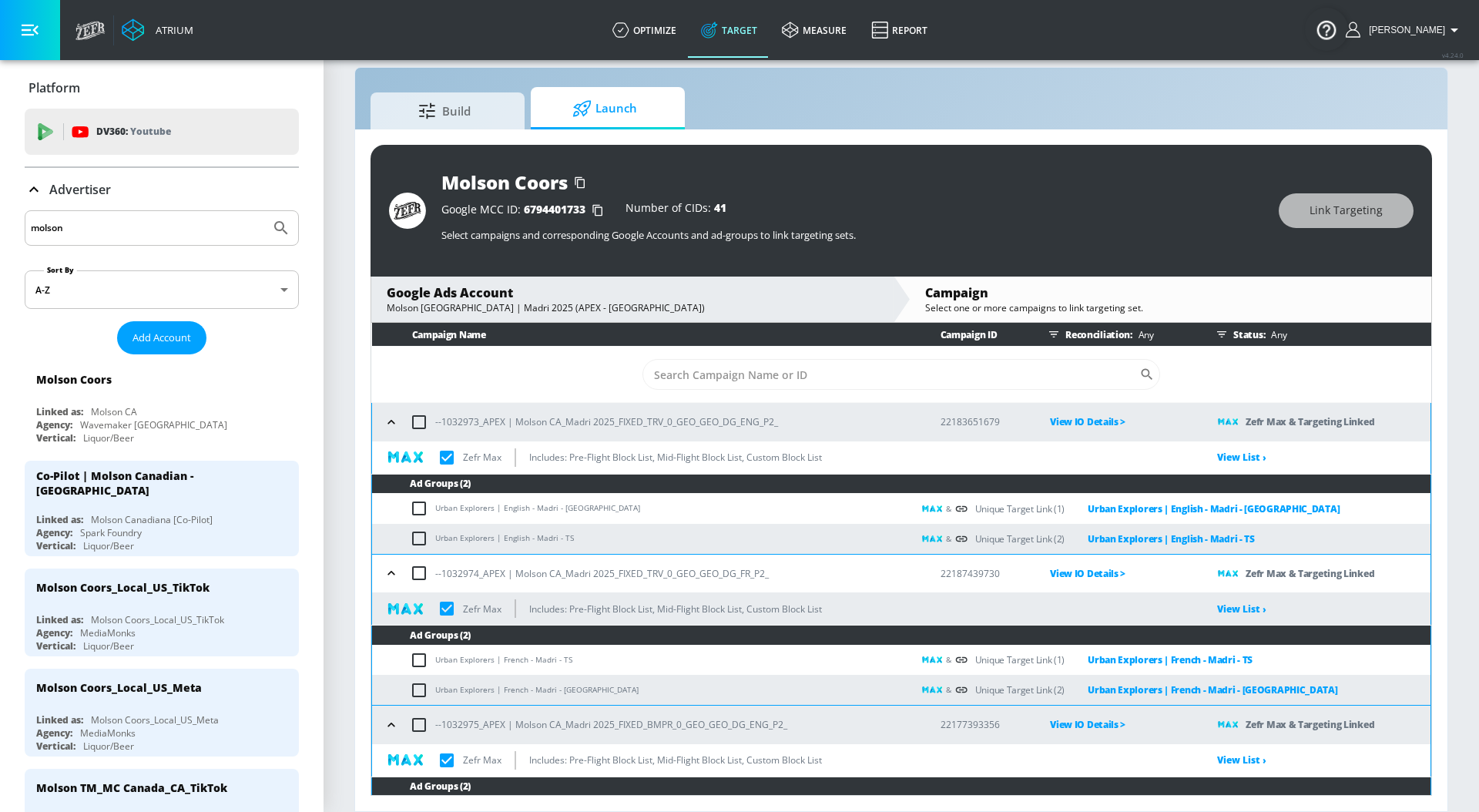
checkbox input "true"
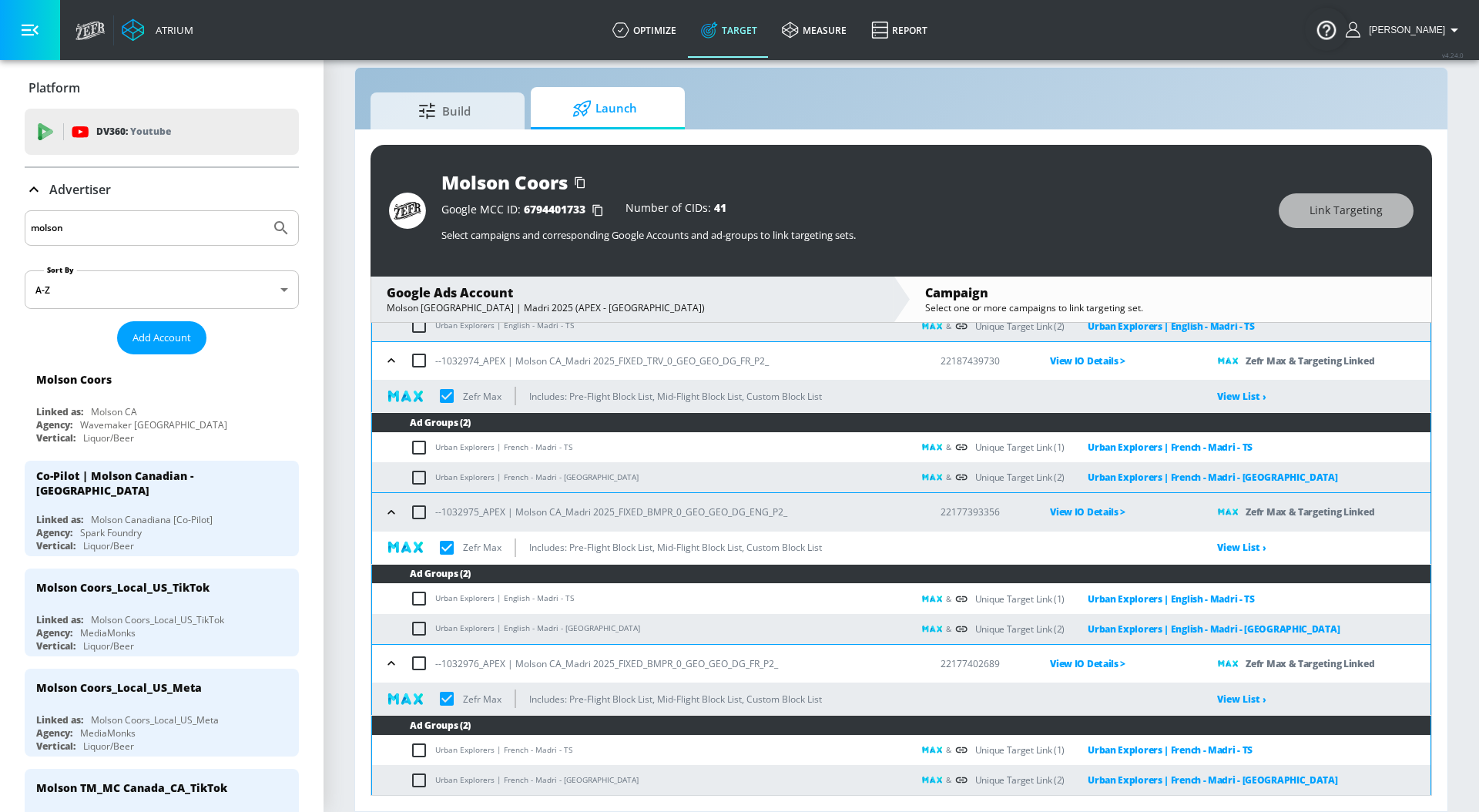
scroll to position [214, 0]
checkbox input "true"
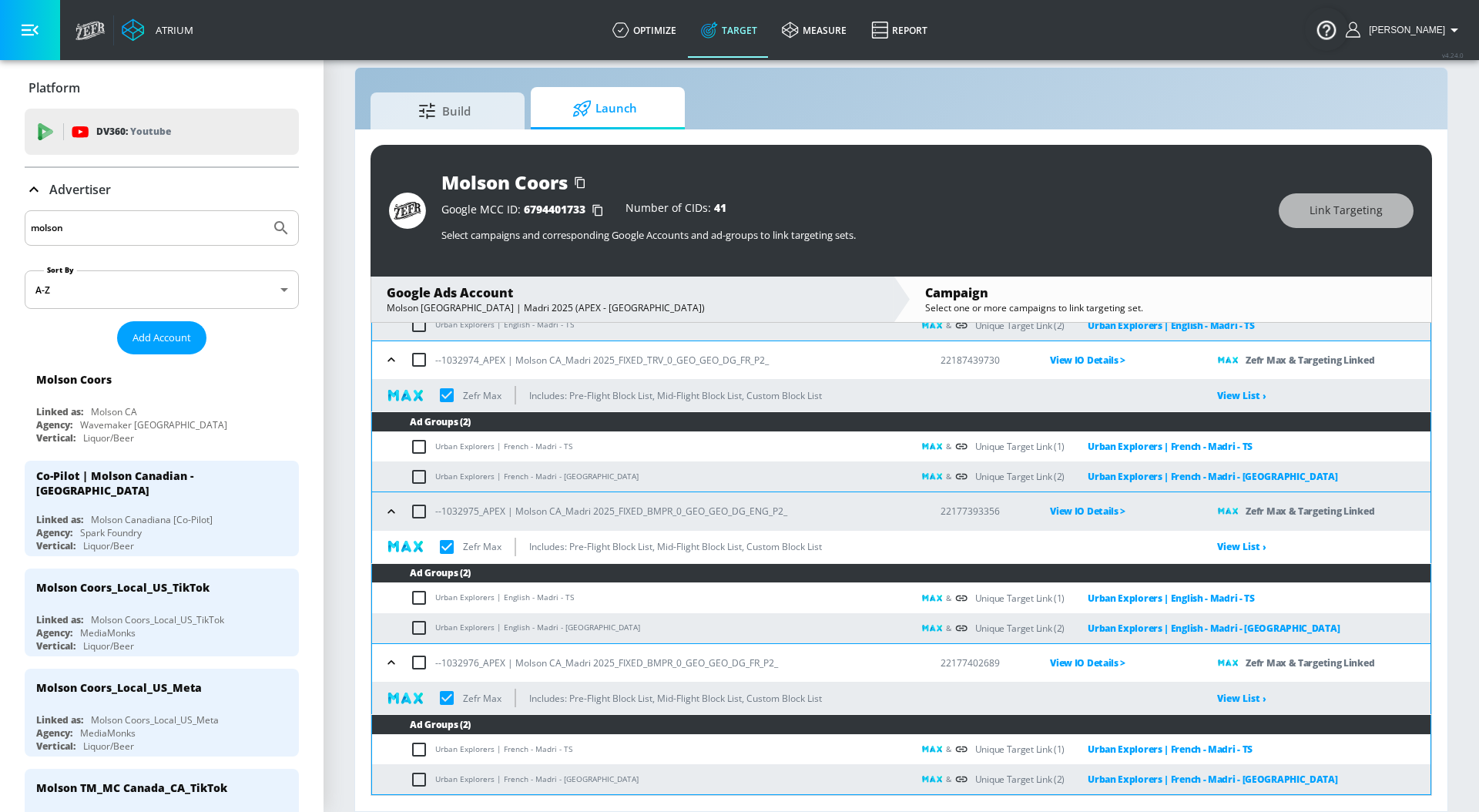
checkbox input "true"
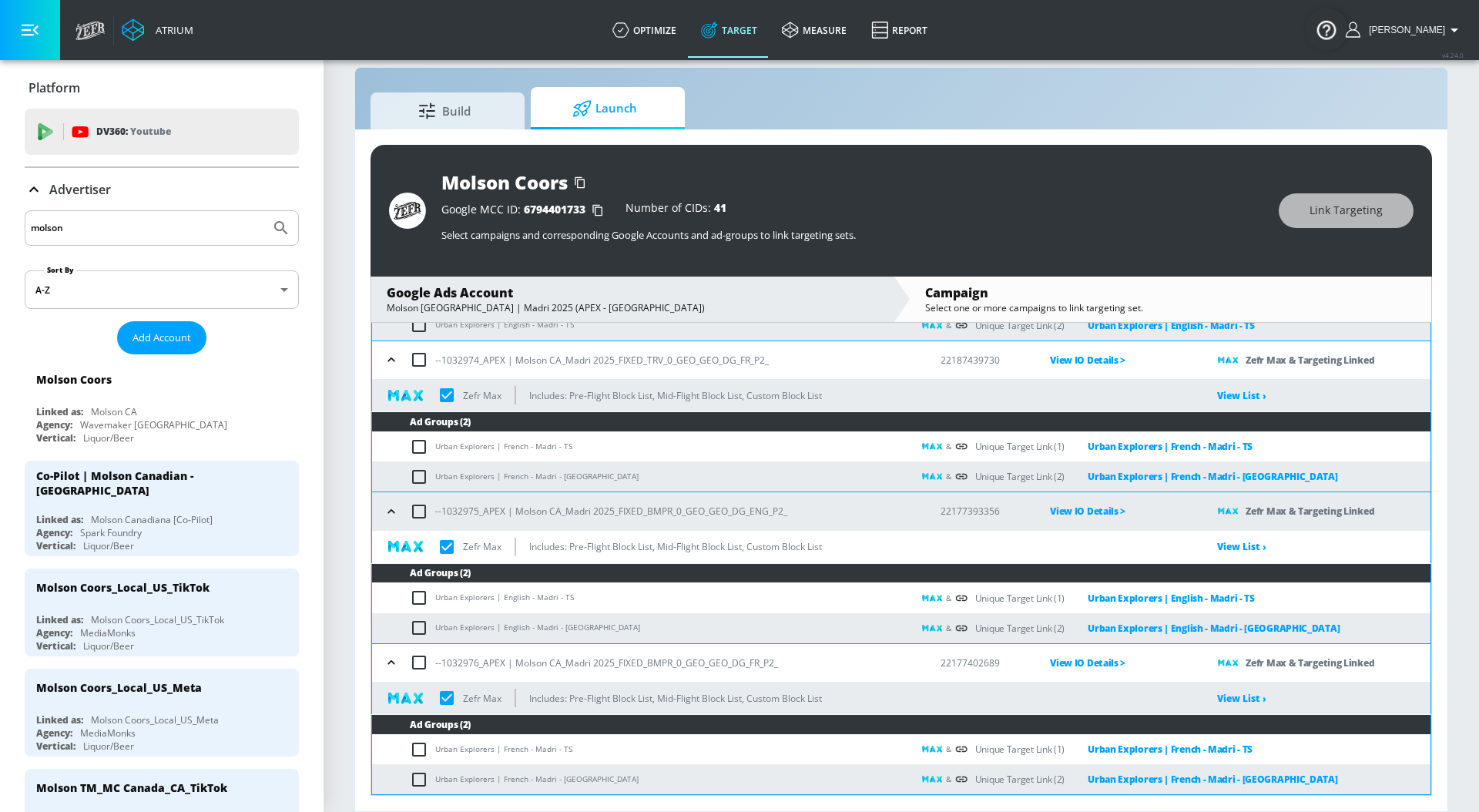
checkbox input "true"
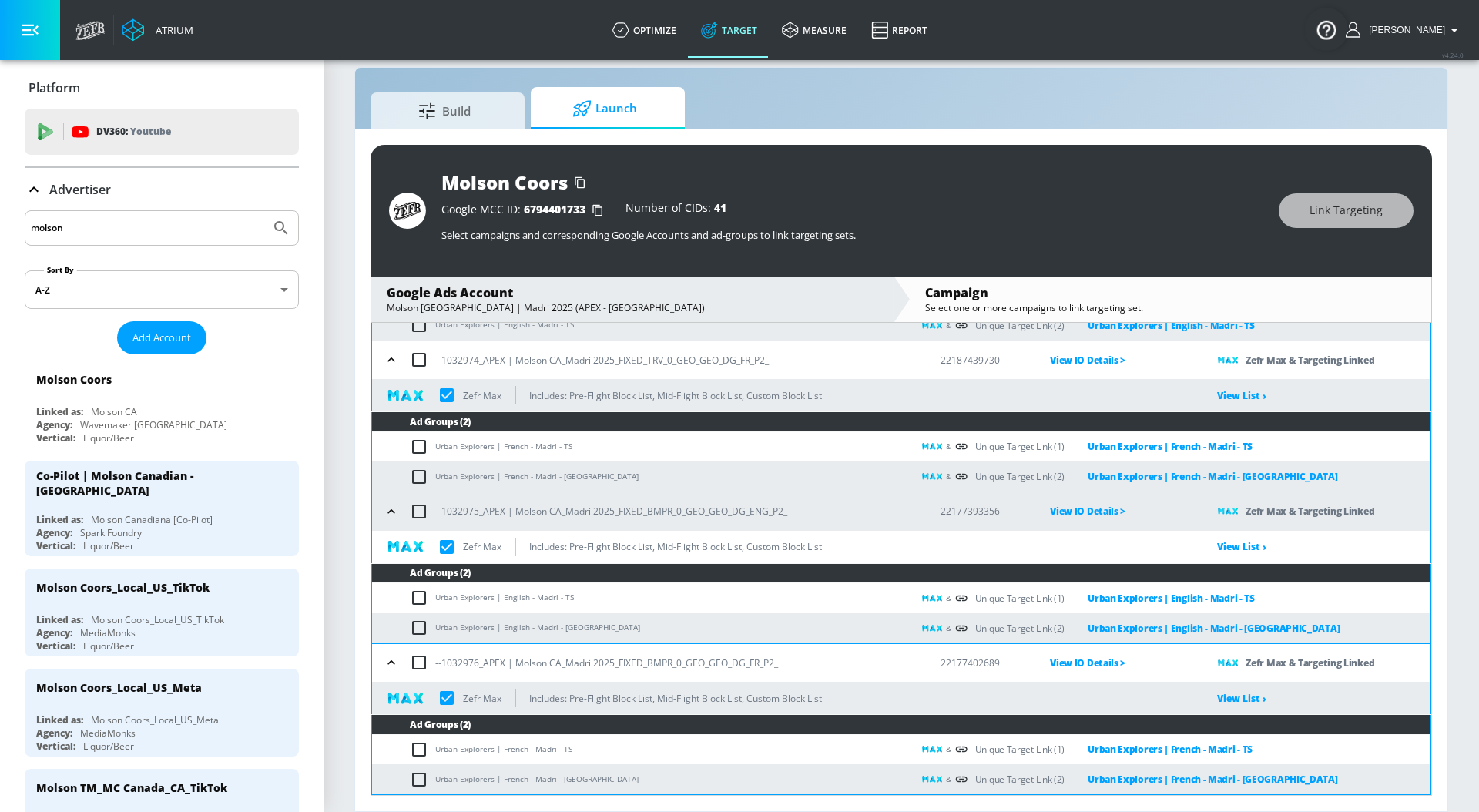
checkbox input "true"
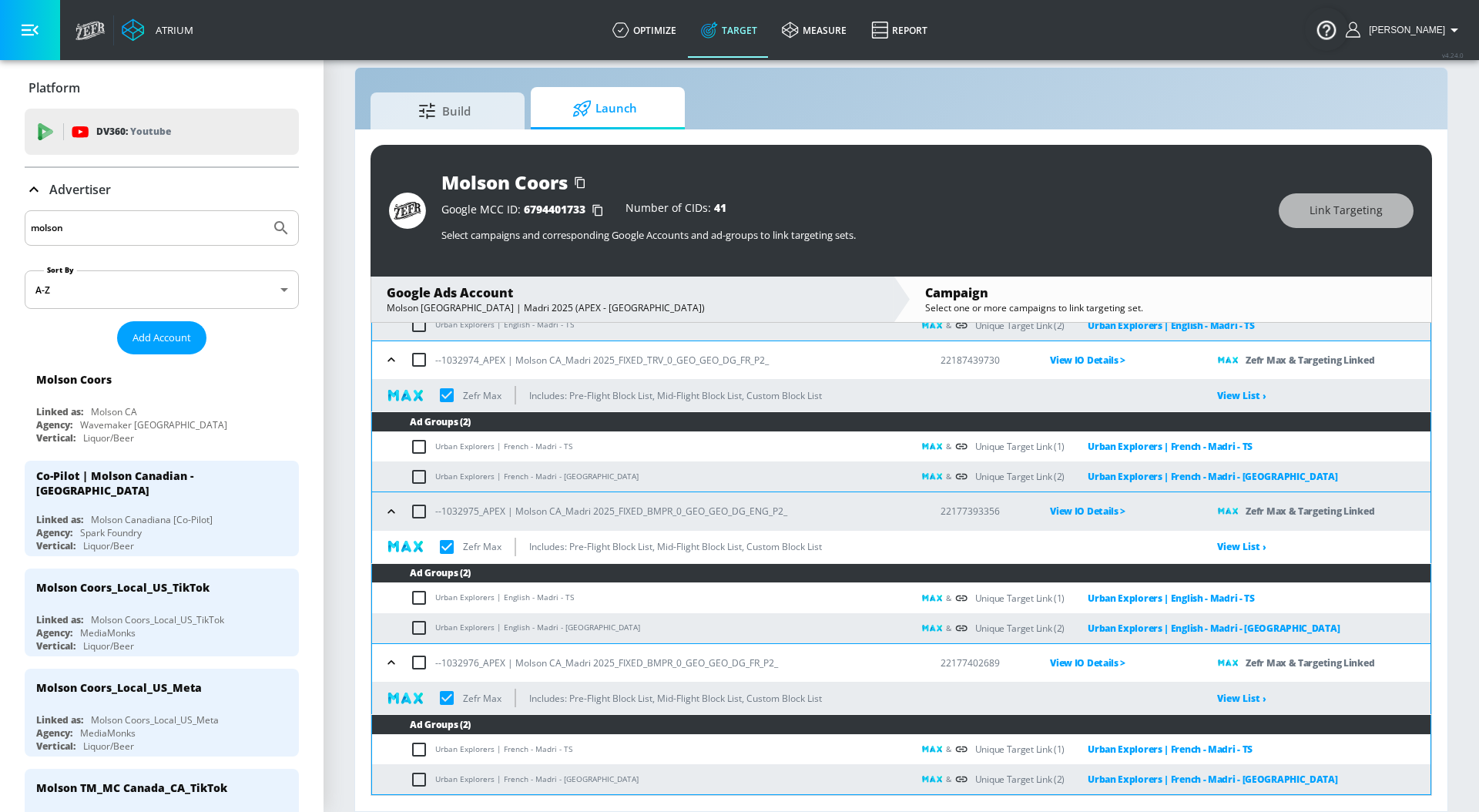
checkbox input "true"
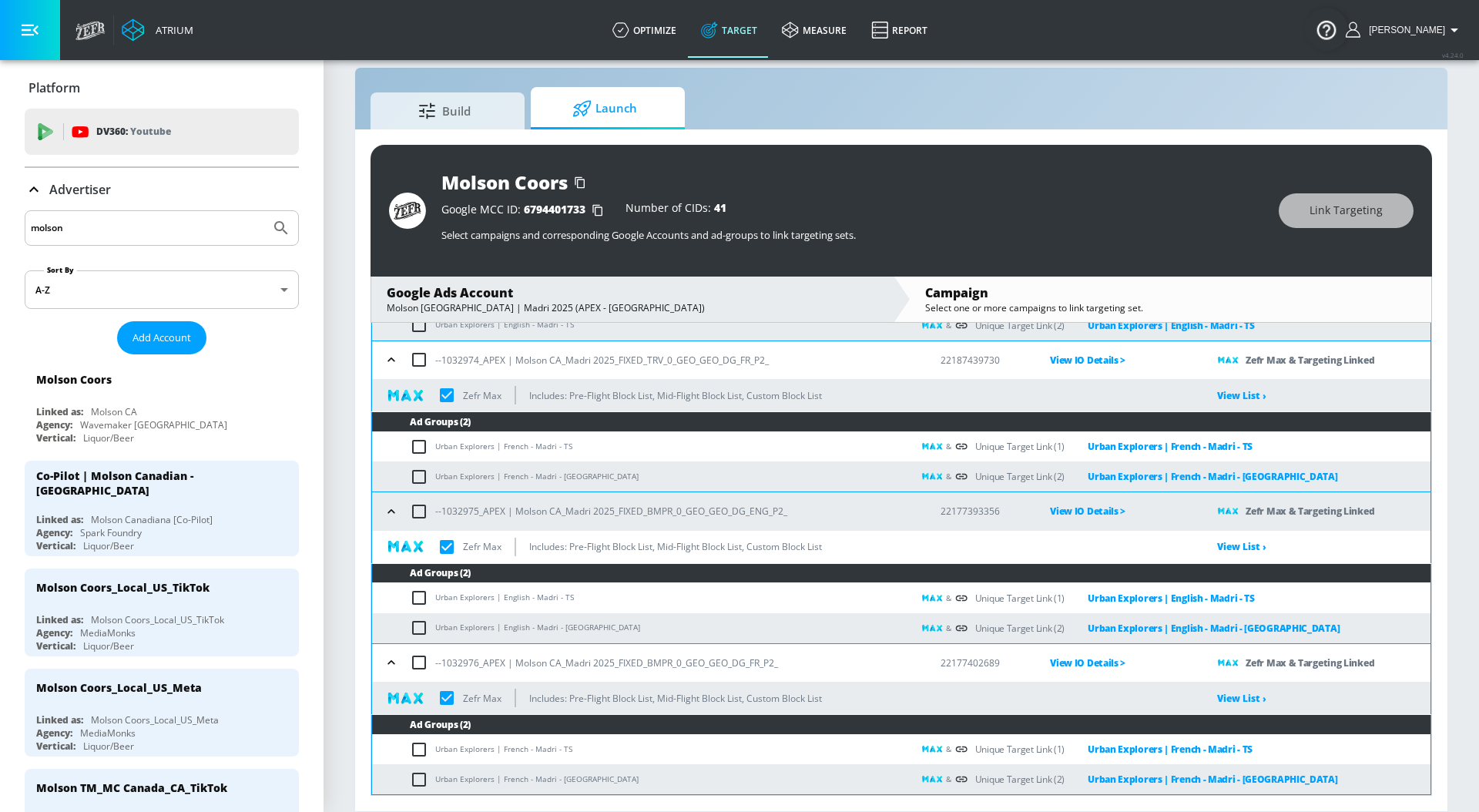
click at [389, 663] on icon "button" at bounding box center [391, 662] width 7 height 4
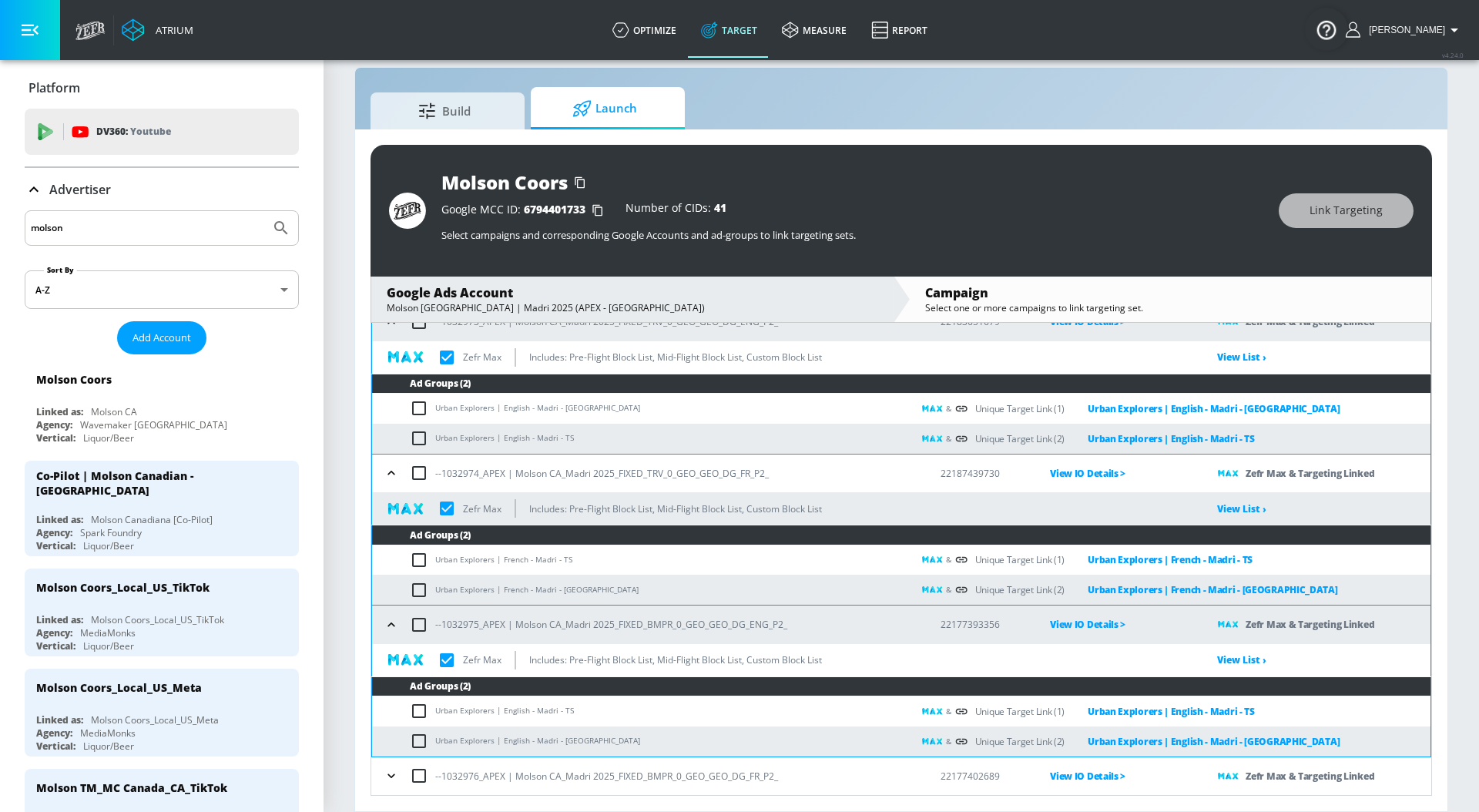
scroll to position [100, 0]
